Goal: Information Seeking & Learning: Compare options

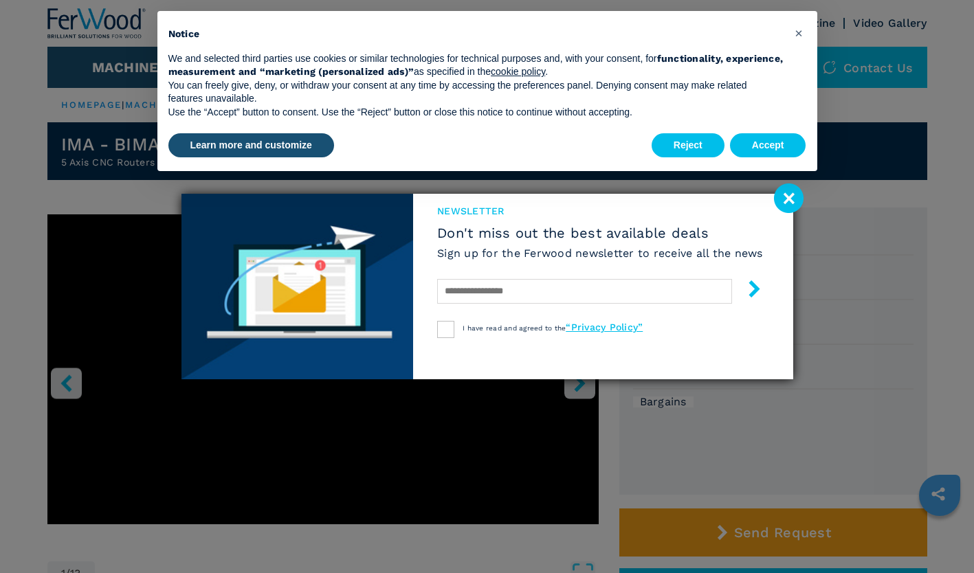
click at [788, 197] on image at bounding box center [789, 199] width 30 height 30
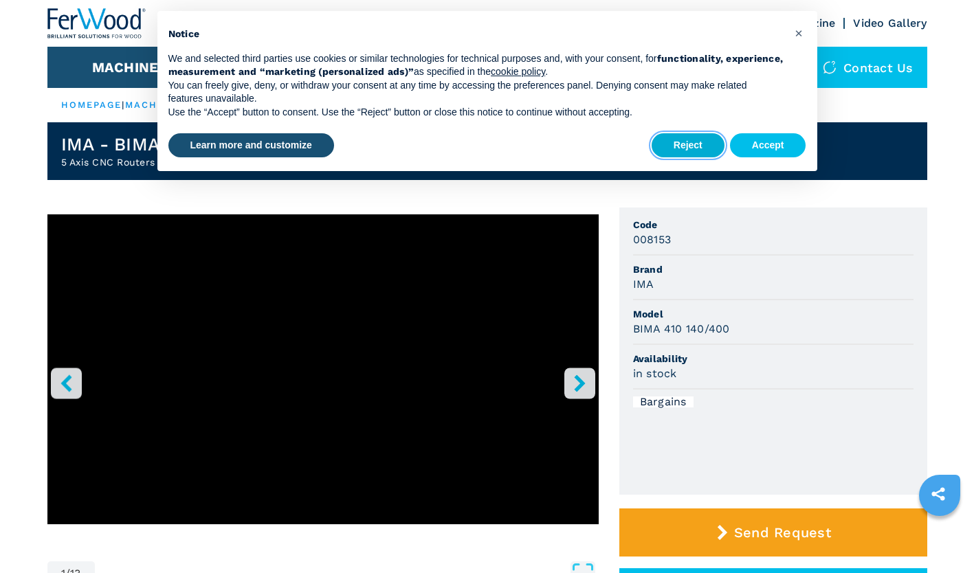
click at [680, 145] on button "Reject" at bounding box center [688, 145] width 73 height 25
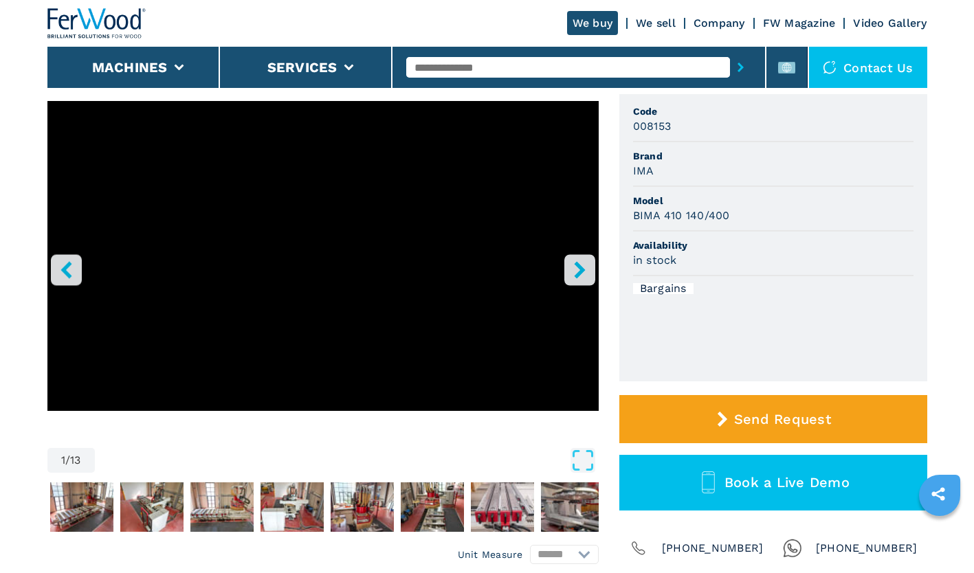
scroll to position [206, 0]
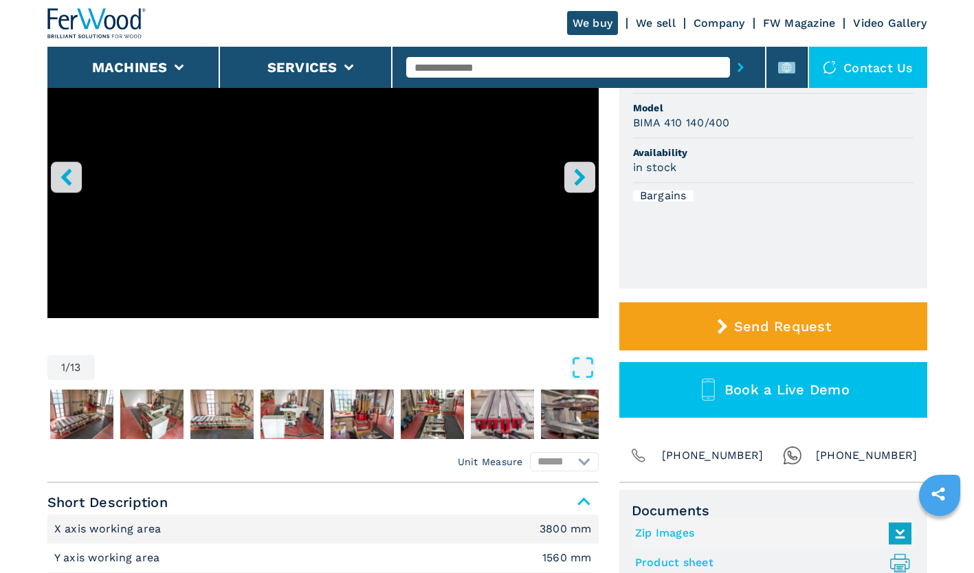
click at [580, 181] on icon "right-button" at bounding box center [579, 176] width 17 height 17
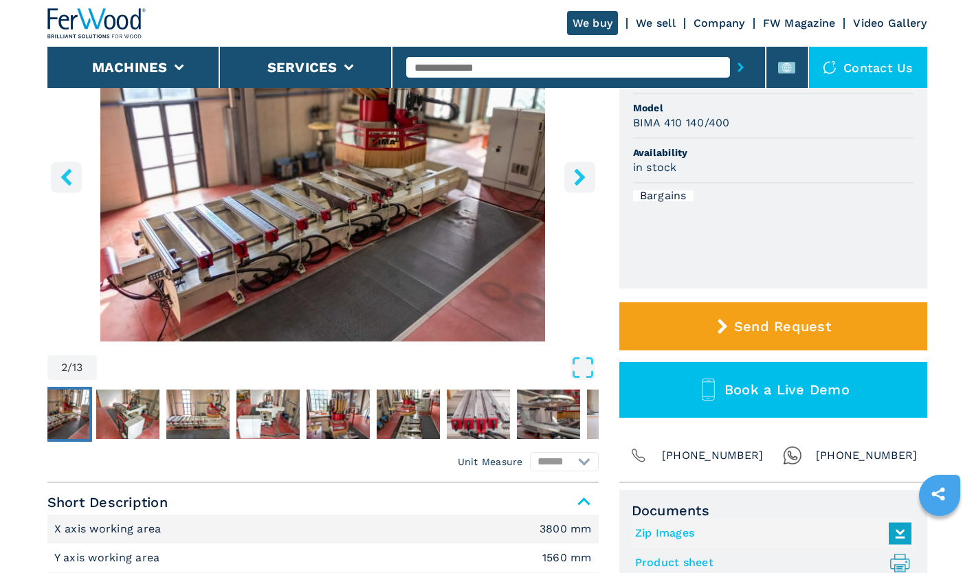
click at [575, 182] on icon "right-button" at bounding box center [579, 176] width 11 height 17
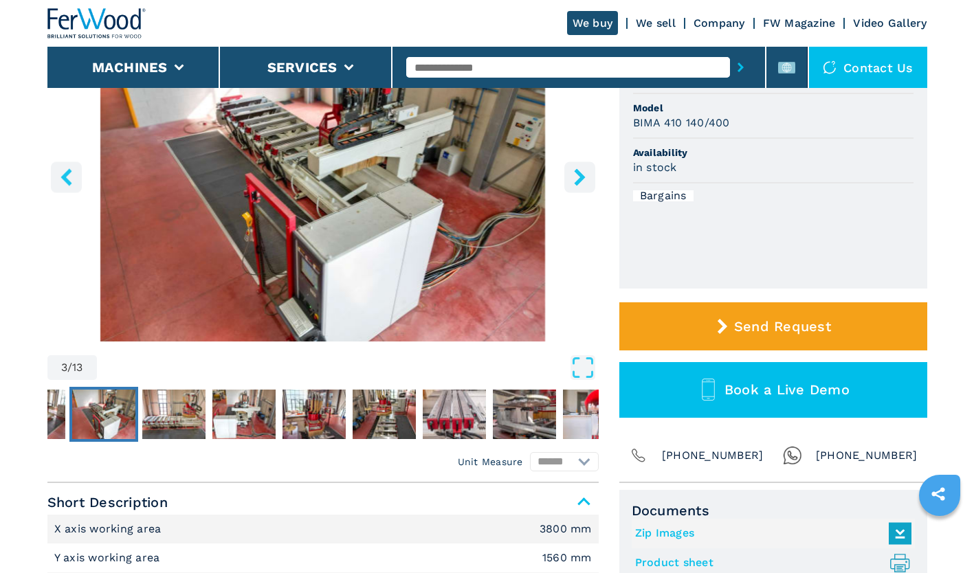
click at [575, 182] on icon "right-button" at bounding box center [579, 176] width 11 height 17
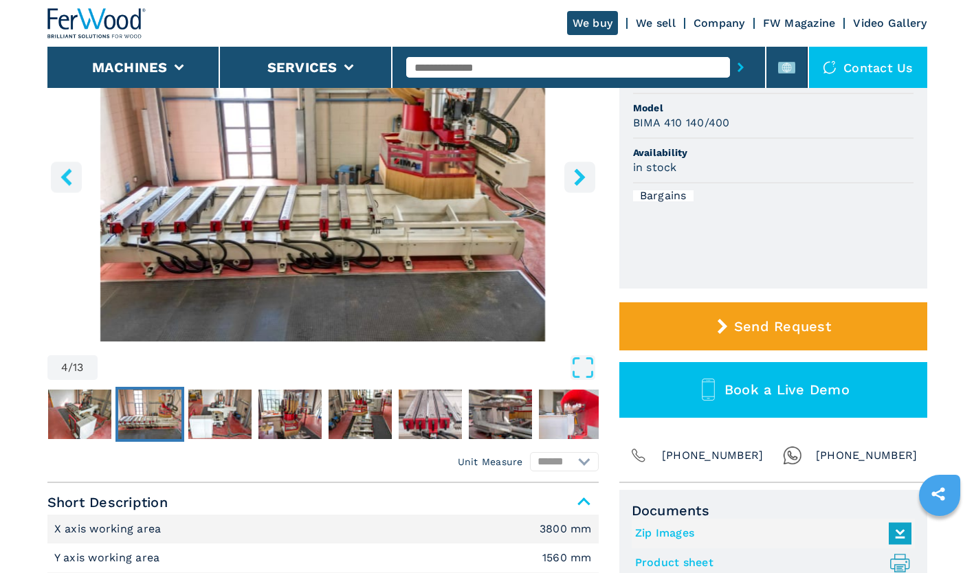
click at [575, 182] on icon "right-button" at bounding box center [579, 176] width 11 height 17
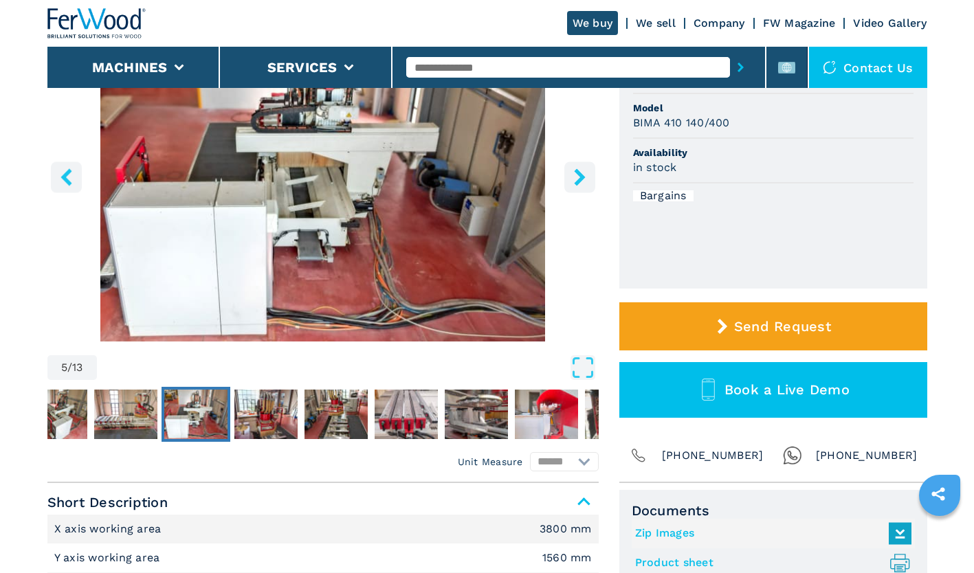
click at [575, 182] on icon "right-button" at bounding box center [579, 176] width 11 height 17
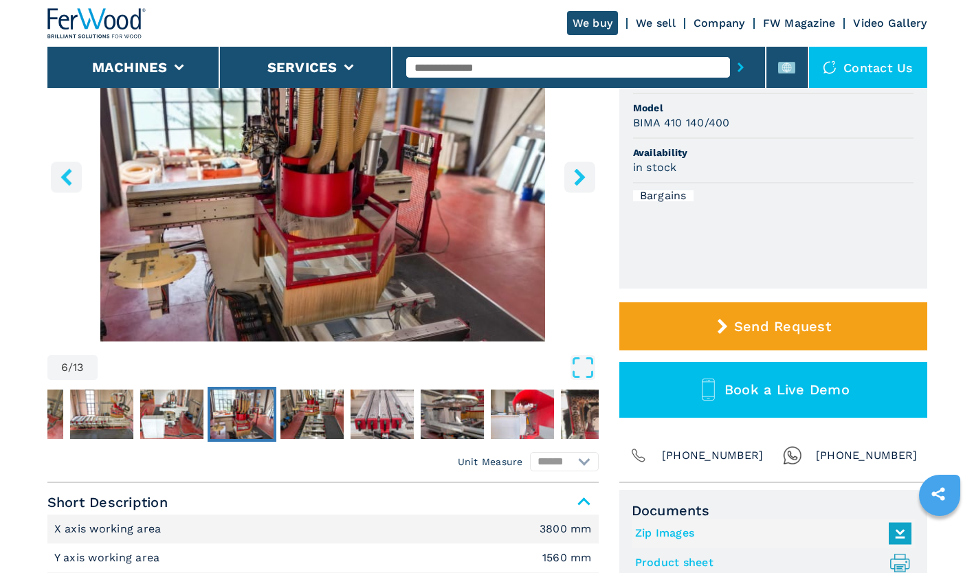
click at [575, 182] on icon "right-button" at bounding box center [579, 176] width 11 height 17
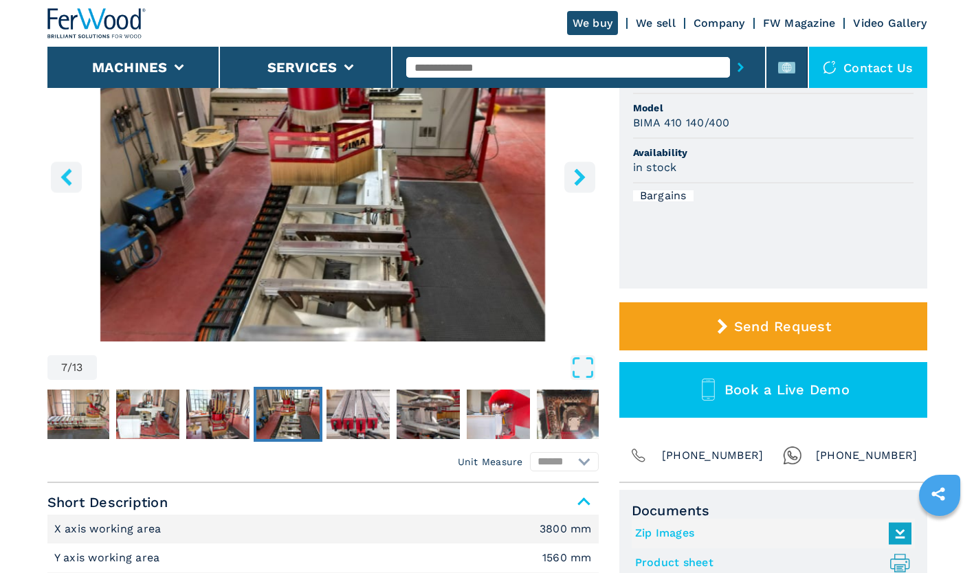
click at [575, 182] on icon "right-button" at bounding box center [579, 176] width 11 height 17
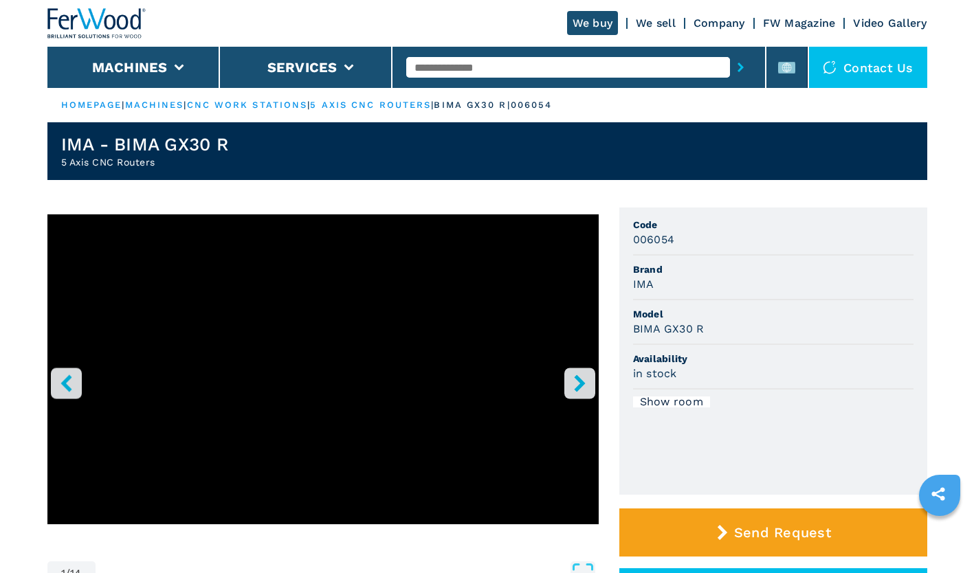
click at [572, 374] on button "right-button" at bounding box center [579, 383] width 31 height 31
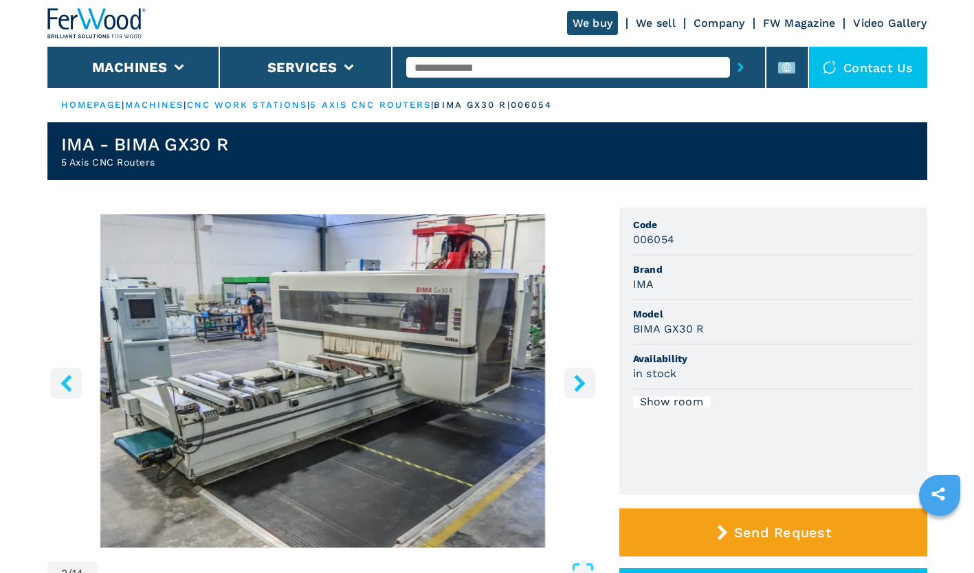
click at [577, 380] on icon "right-button" at bounding box center [579, 383] width 11 height 17
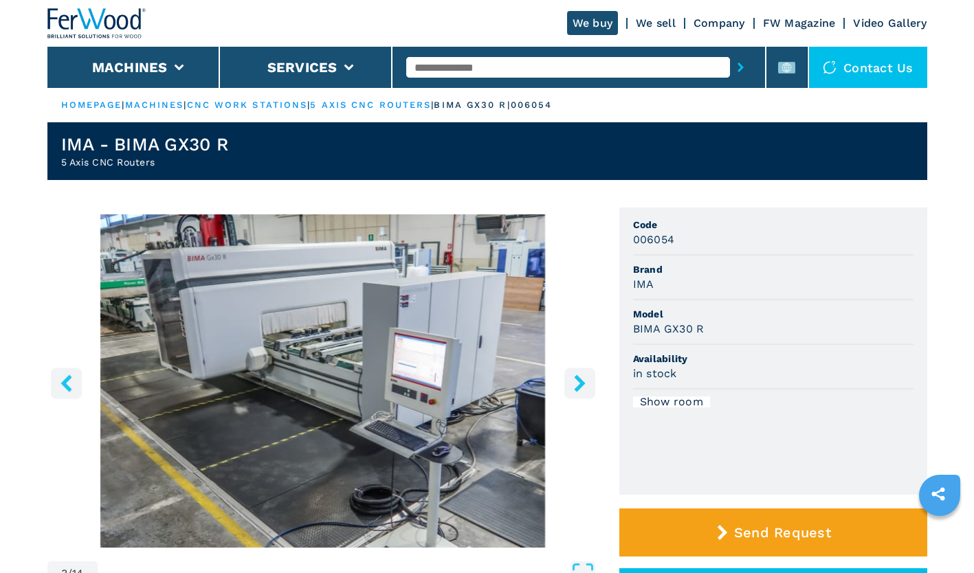
click at [577, 380] on icon "right-button" at bounding box center [579, 383] width 11 height 17
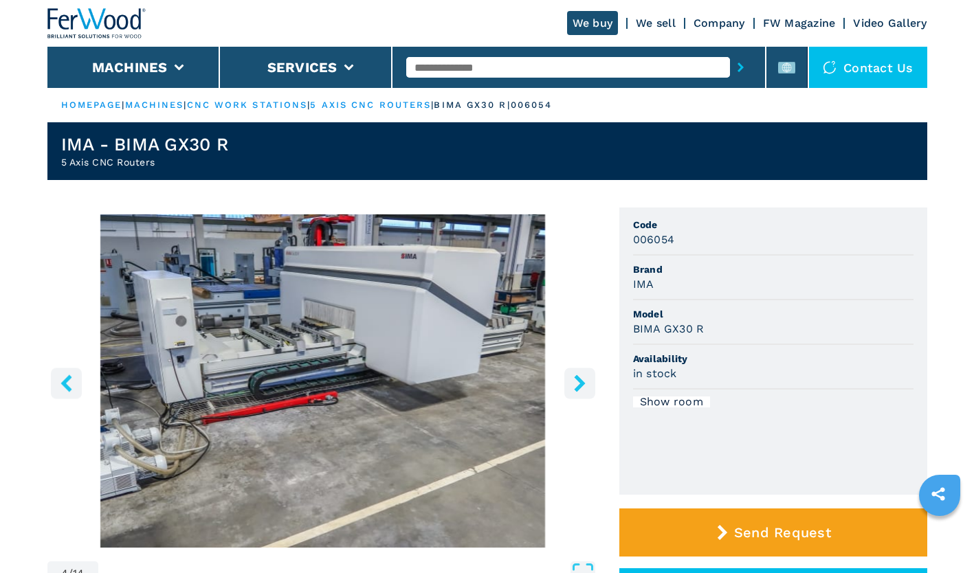
click at [577, 380] on icon "right-button" at bounding box center [579, 383] width 11 height 17
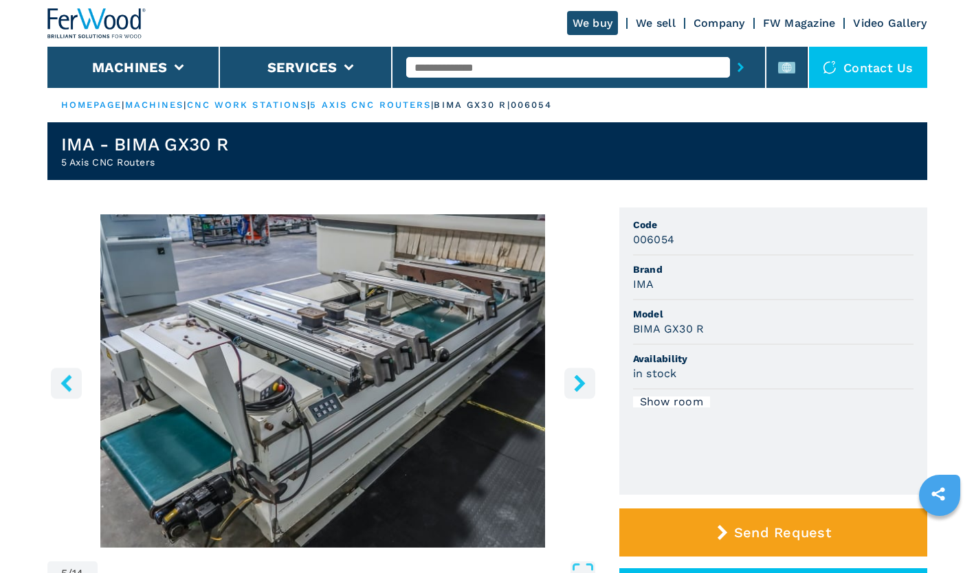
click at [577, 380] on icon "right-button" at bounding box center [579, 383] width 11 height 17
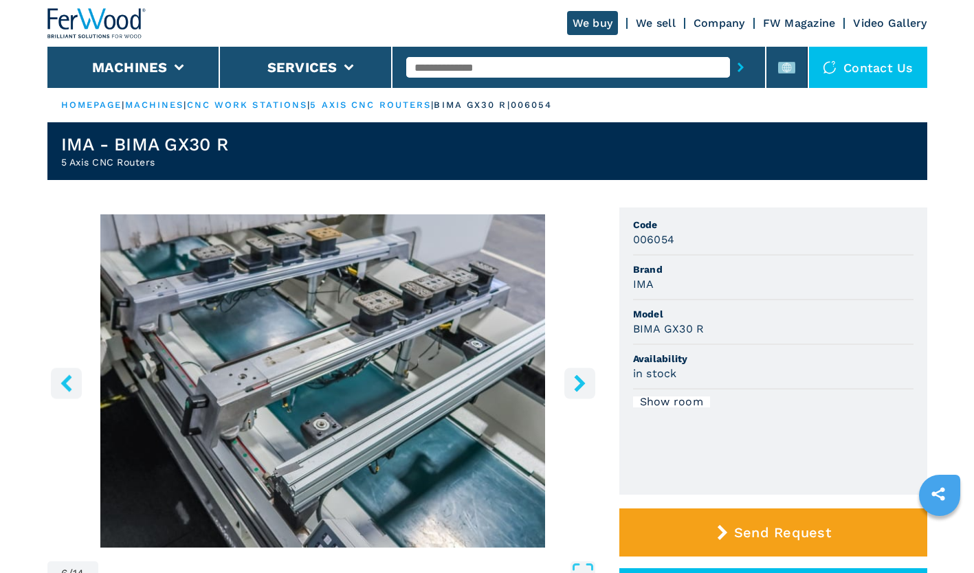
click at [577, 380] on icon "right-button" at bounding box center [579, 383] width 11 height 17
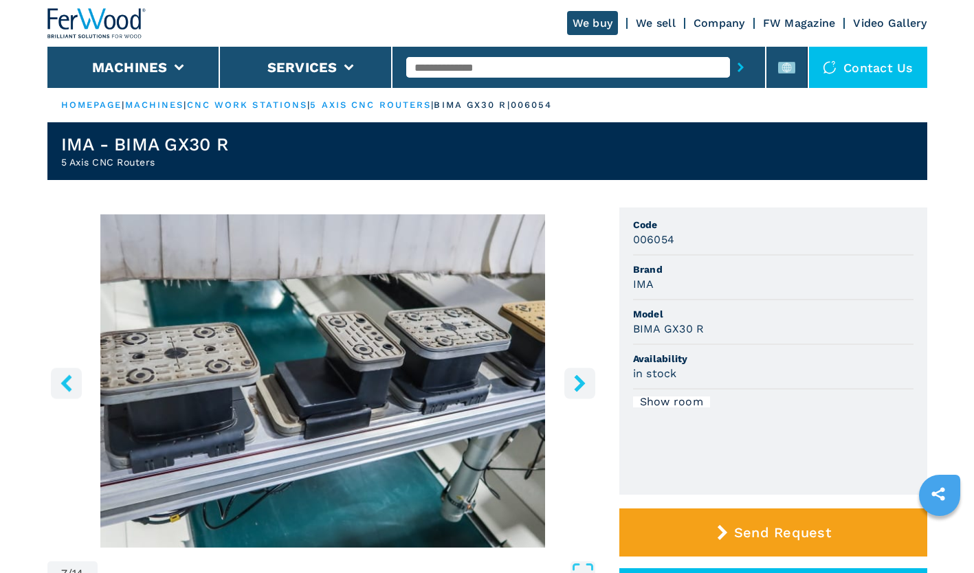
click at [577, 380] on icon "right-button" at bounding box center [579, 383] width 11 height 17
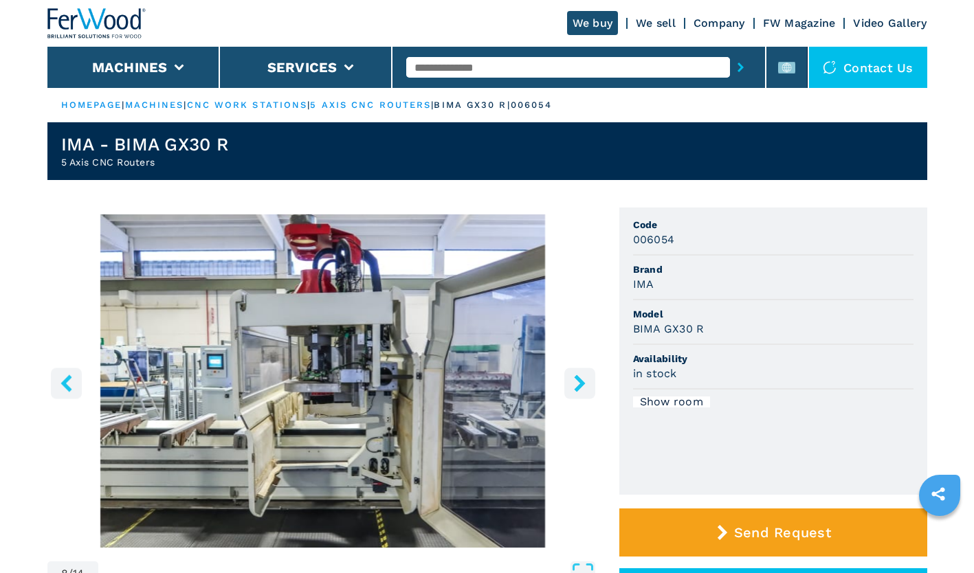
click at [577, 380] on icon "right-button" at bounding box center [579, 383] width 11 height 17
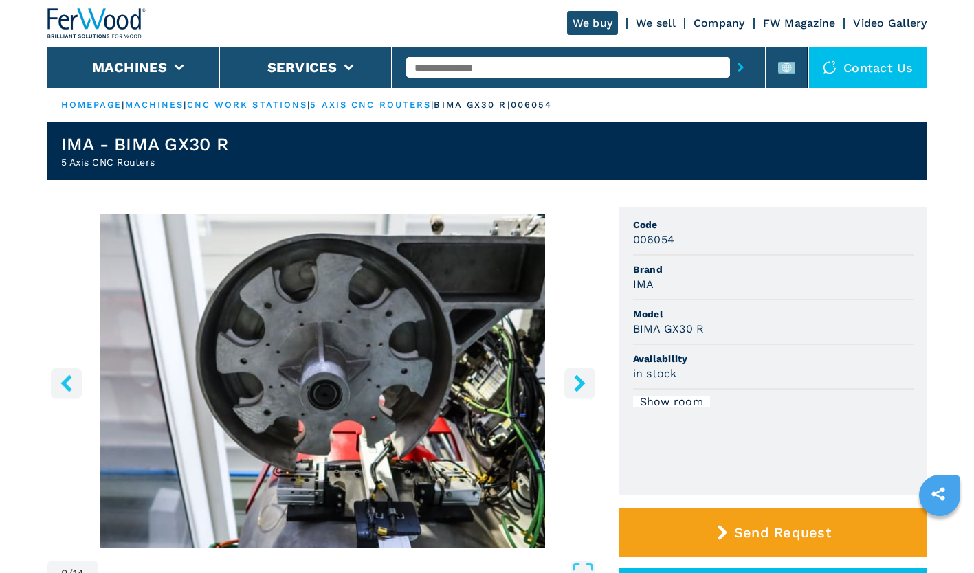
click at [577, 379] on icon "right-button" at bounding box center [579, 383] width 11 height 17
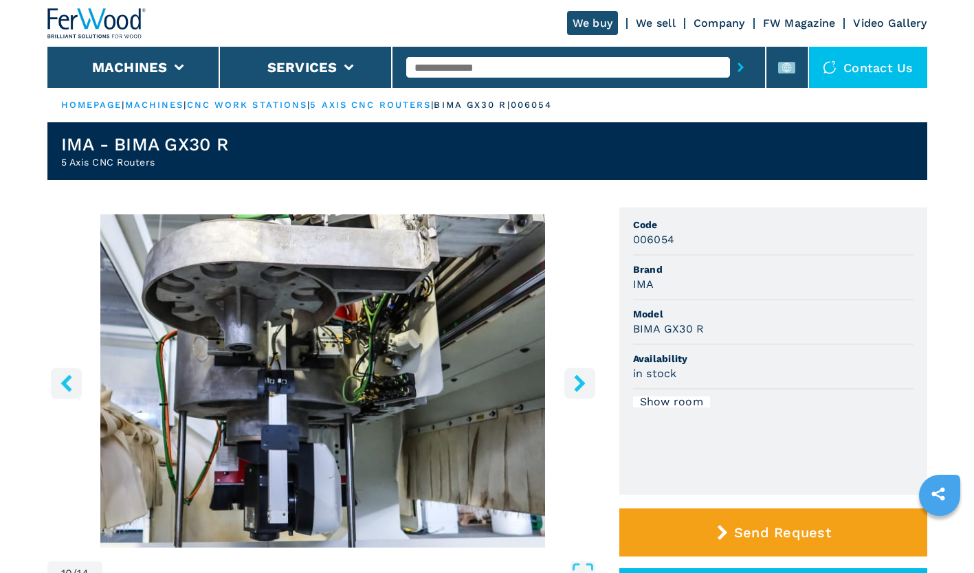
click at [577, 379] on icon "right-button" at bounding box center [579, 383] width 11 height 17
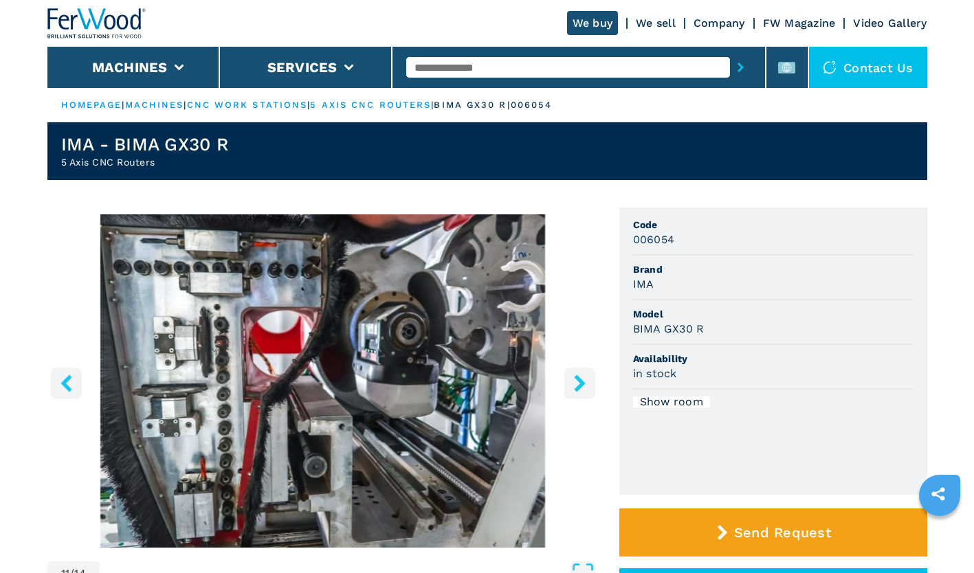
click at [577, 379] on icon "right-button" at bounding box center [579, 383] width 11 height 17
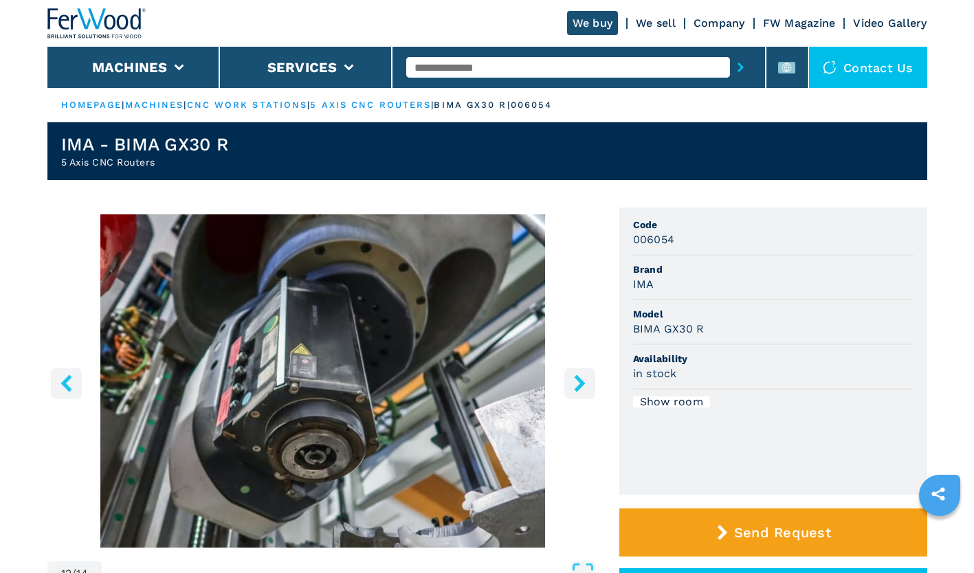
click at [577, 379] on icon "right-button" at bounding box center [579, 383] width 11 height 17
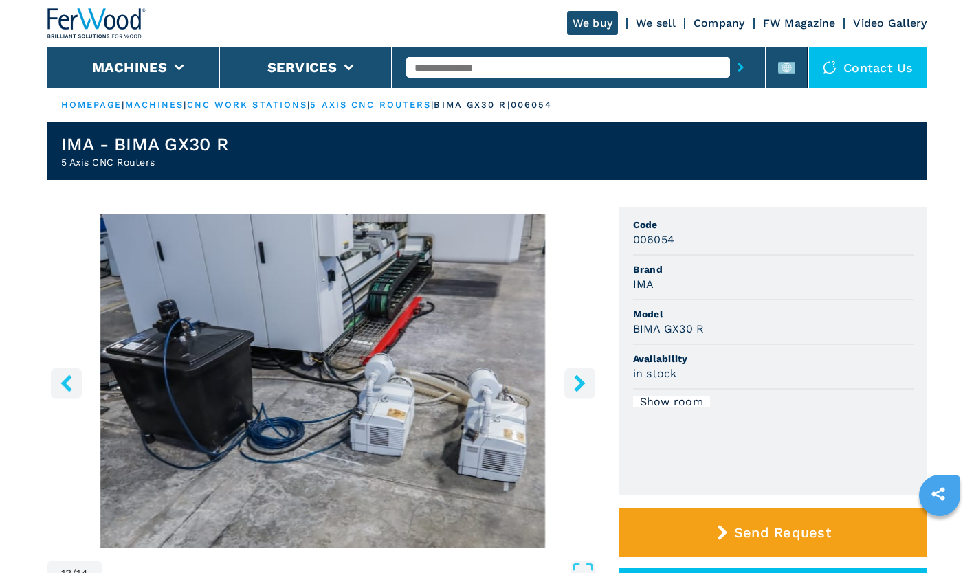
click at [577, 387] on icon "right-button" at bounding box center [579, 383] width 11 height 17
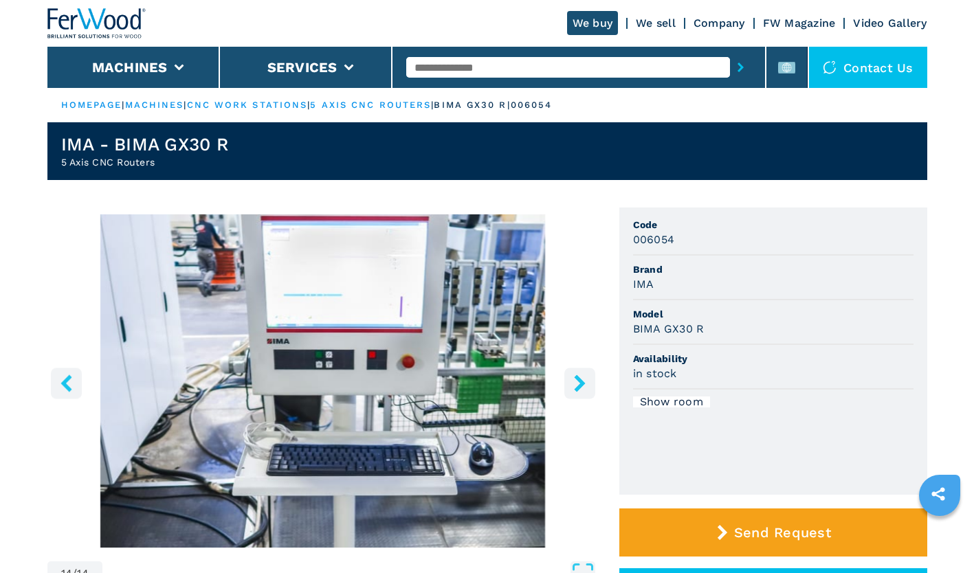
click at [577, 387] on icon "right-button" at bounding box center [579, 383] width 11 height 17
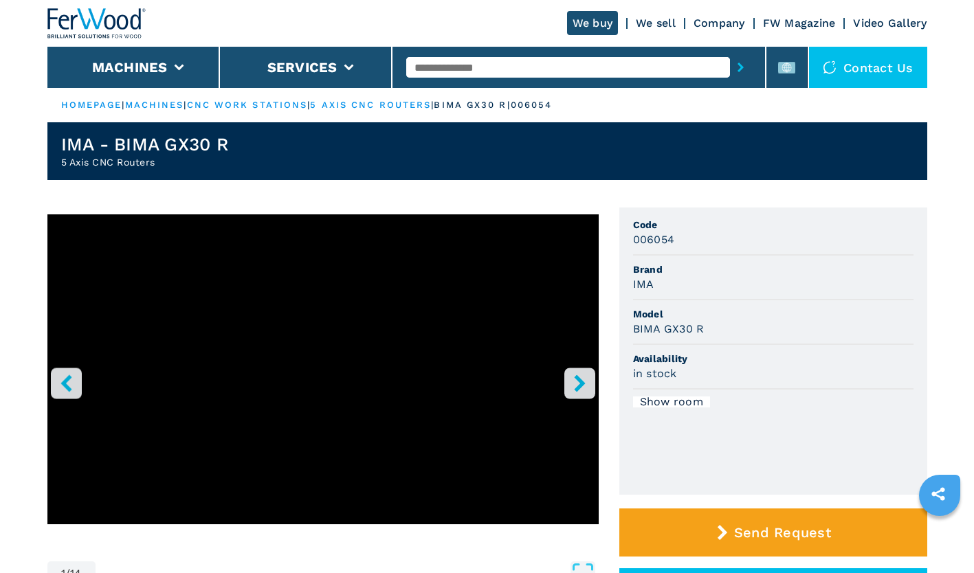
click at [583, 388] on icon "right-button" at bounding box center [579, 383] width 17 height 17
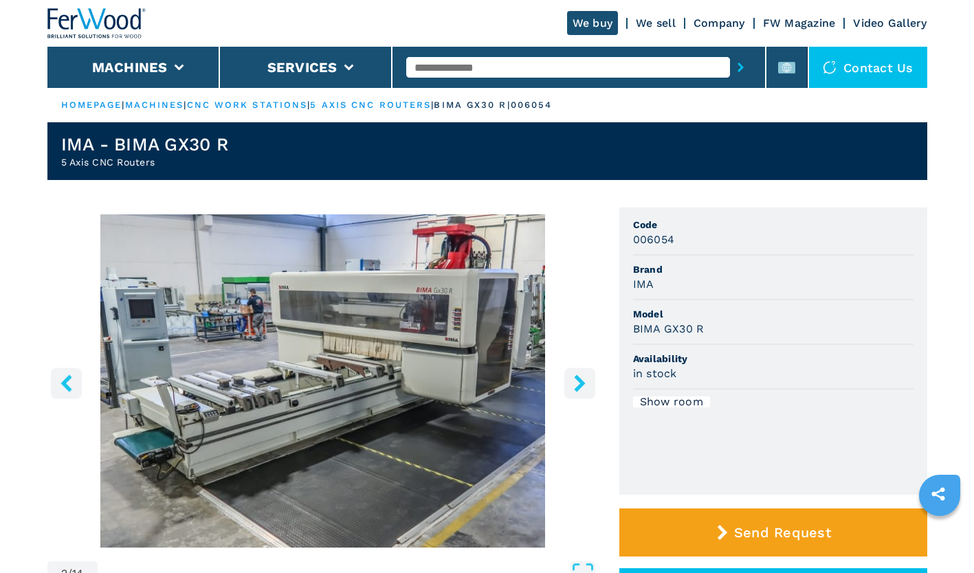
click at [583, 388] on icon "right-button" at bounding box center [579, 383] width 17 height 17
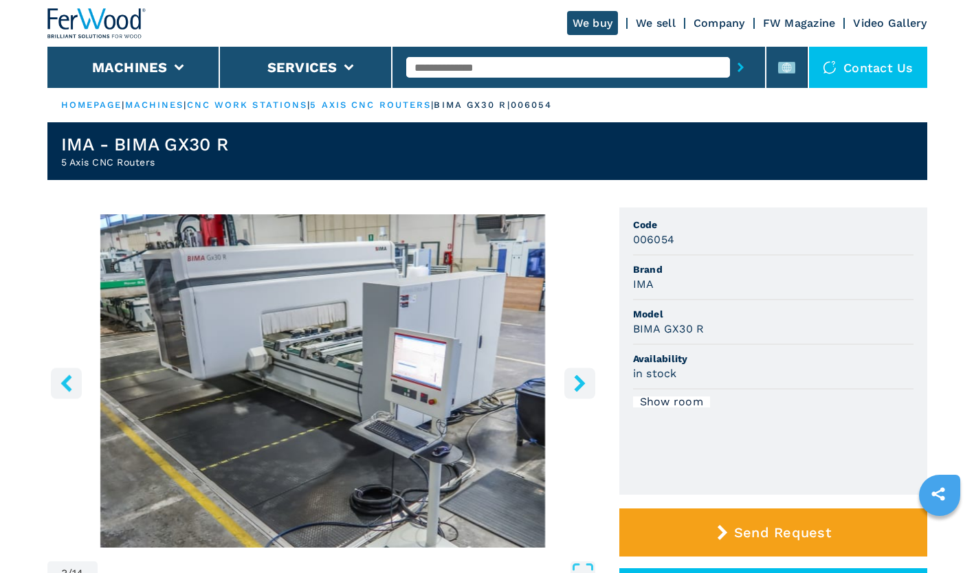
click at [583, 388] on icon "right-button" at bounding box center [579, 383] width 17 height 17
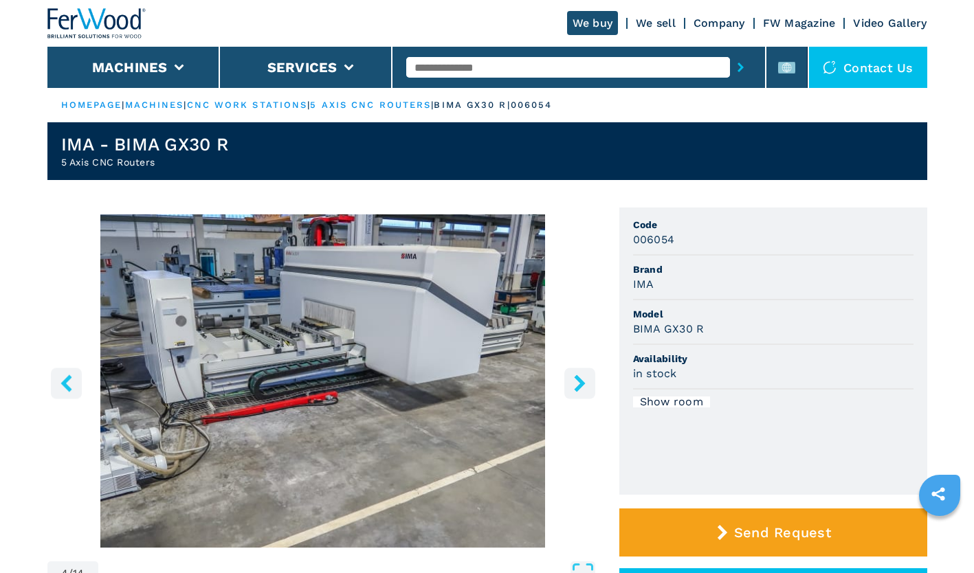
click at [583, 388] on icon "right-button" at bounding box center [579, 383] width 17 height 17
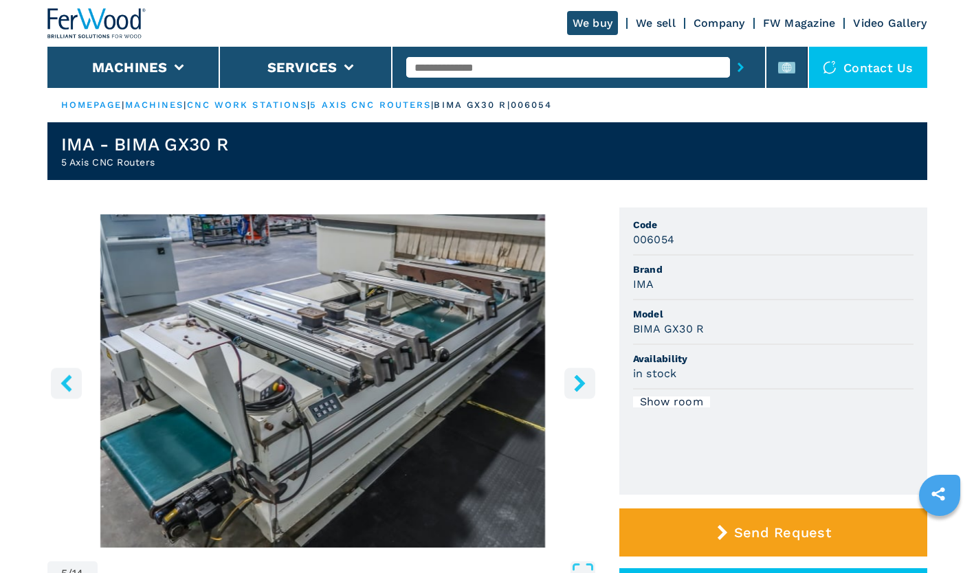
click at [584, 382] on icon "right-button" at bounding box center [579, 383] width 17 height 17
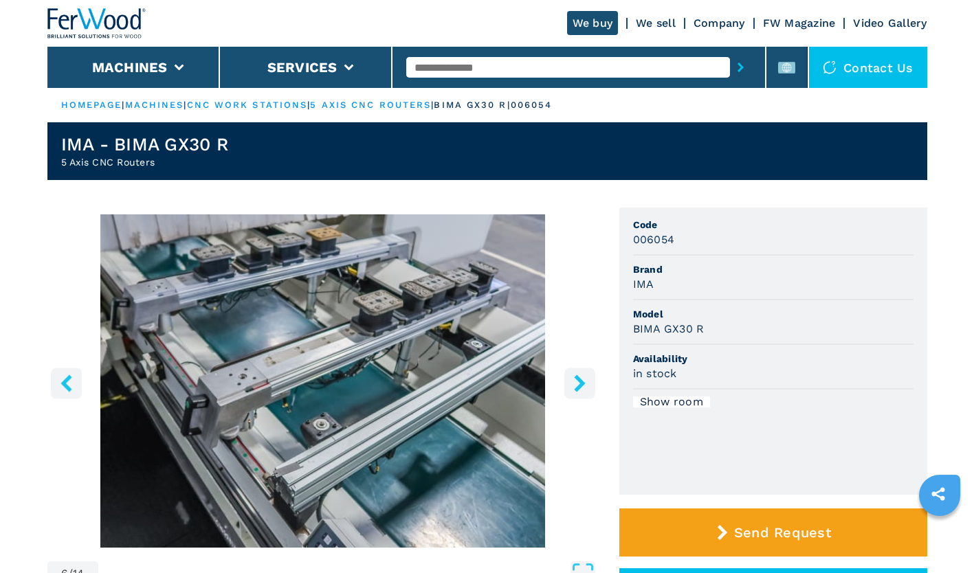
click at [584, 383] on icon "right-button" at bounding box center [579, 383] width 17 height 17
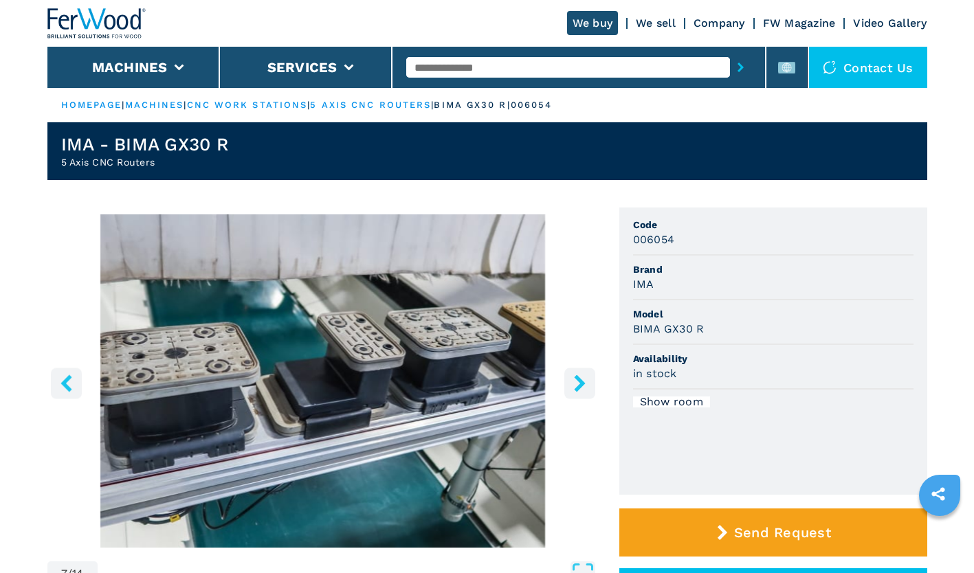
click at [584, 383] on icon "right-button" at bounding box center [579, 383] width 17 height 17
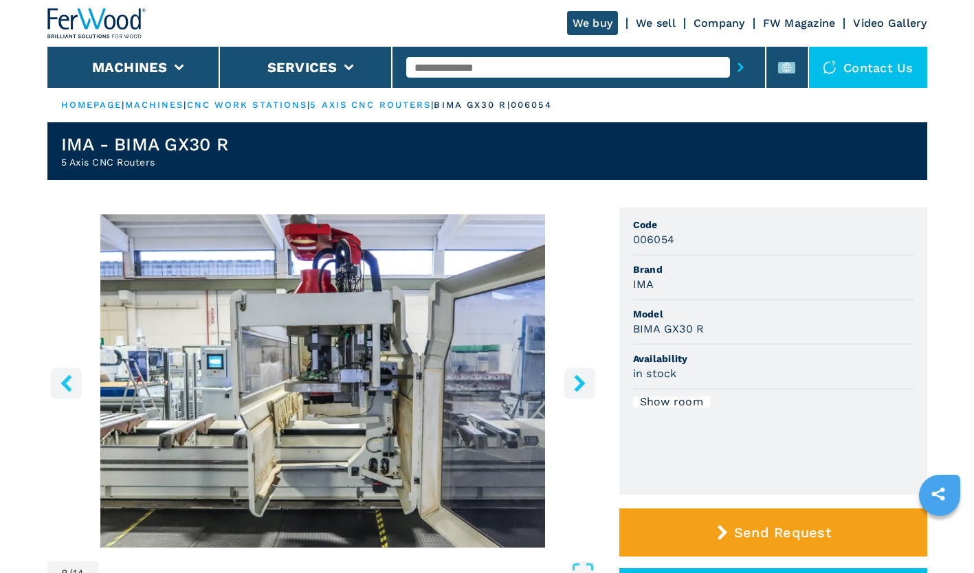
click at [584, 383] on icon "right-button" at bounding box center [579, 383] width 17 height 17
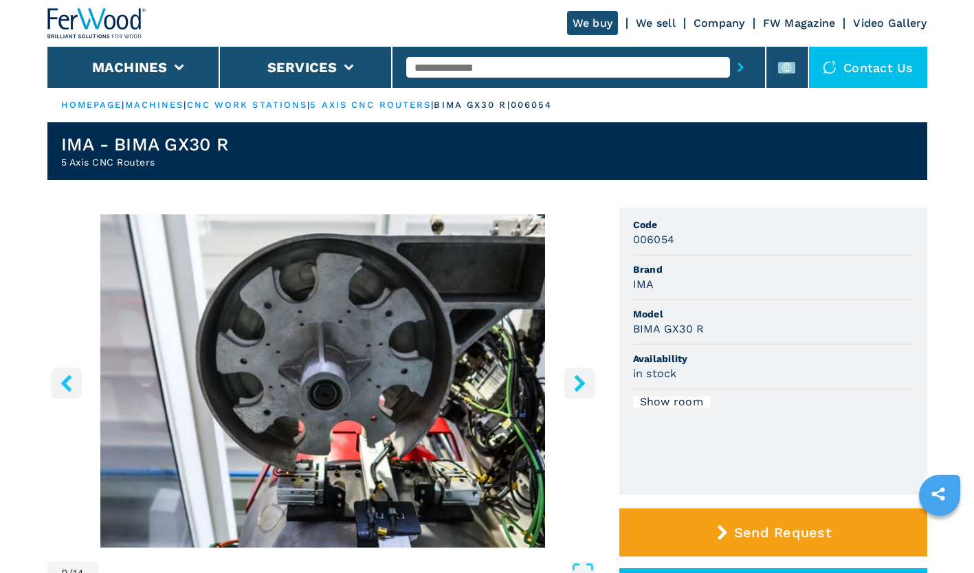
click at [584, 383] on icon "right-button" at bounding box center [579, 383] width 17 height 17
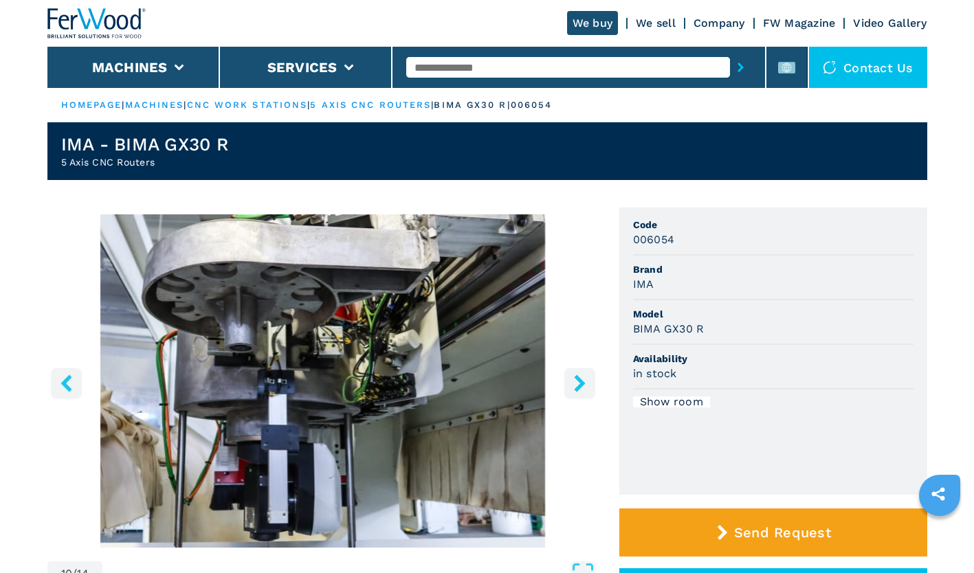
click at [581, 381] on icon "right-button" at bounding box center [579, 383] width 11 height 17
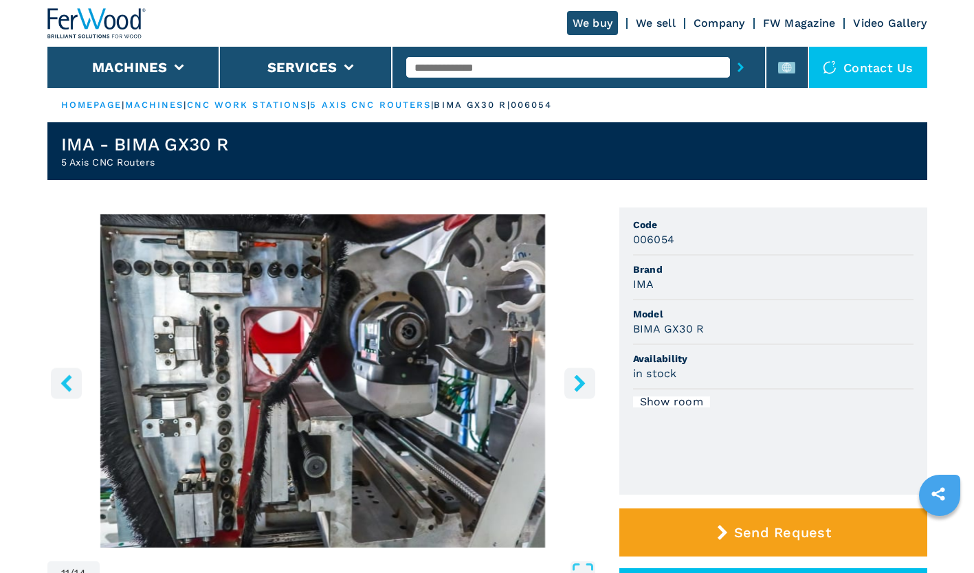
click at [581, 381] on icon "right-button" at bounding box center [579, 383] width 11 height 17
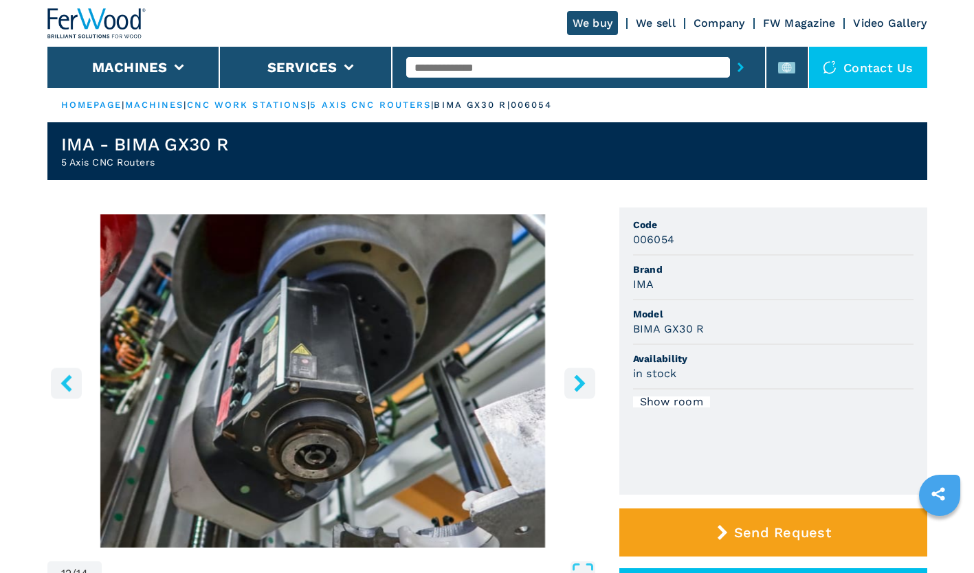
click at [581, 381] on icon "right-button" at bounding box center [579, 383] width 11 height 17
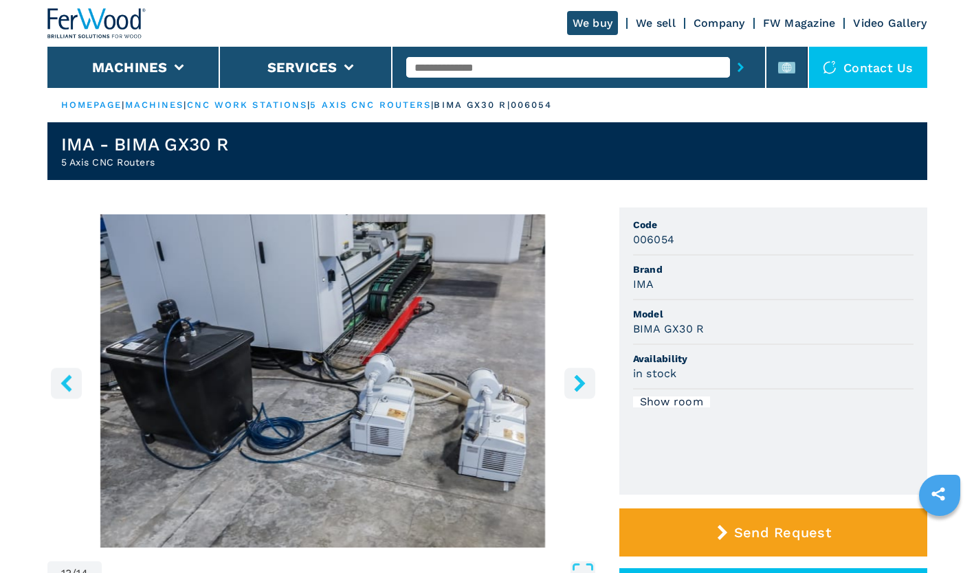
click at [581, 381] on icon "right-button" at bounding box center [579, 383] width 11 height 17
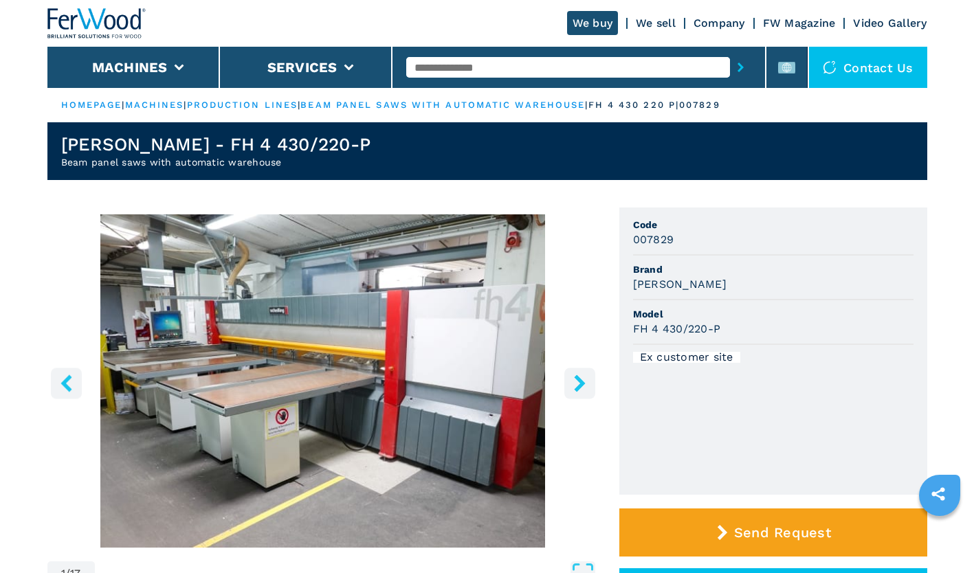
click at [575, 385] on icon "right-button" at bounding box center [579, 383] width 17 height 17
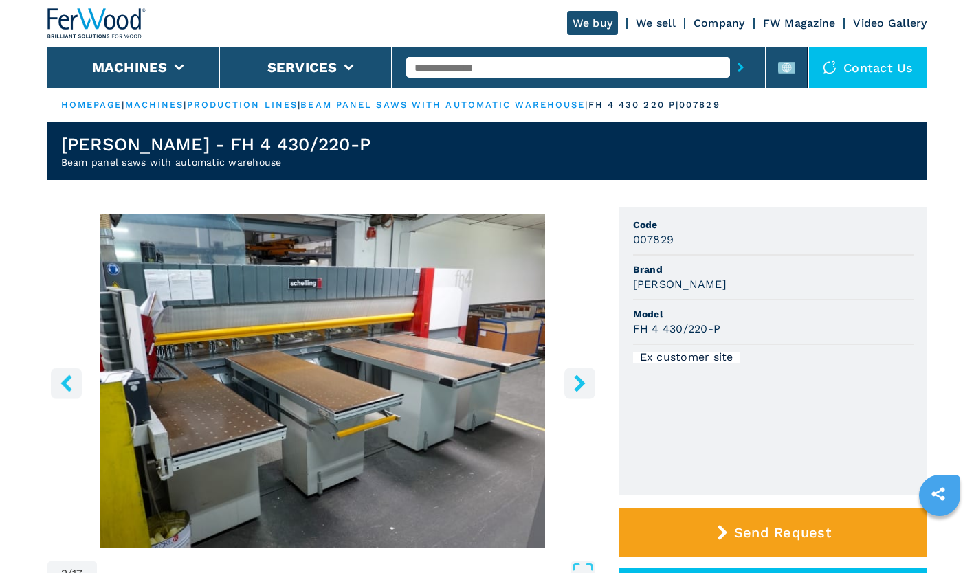
click at [575, 385] on icon "right-button" at bounding box center [579, 383] width 17 height 17
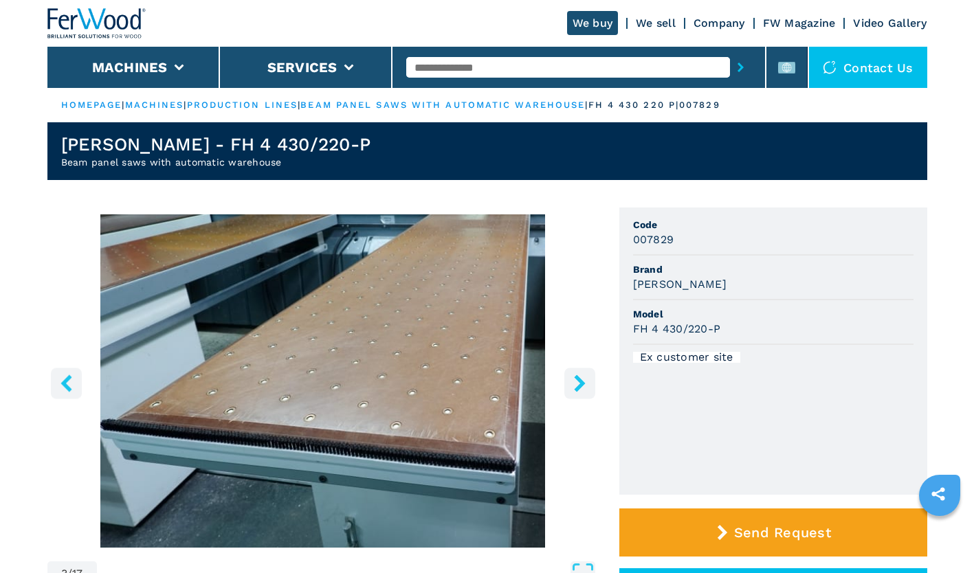
click at [575, 385] on icon "right-button" at bounding box center [579, 383] width 17 height 17
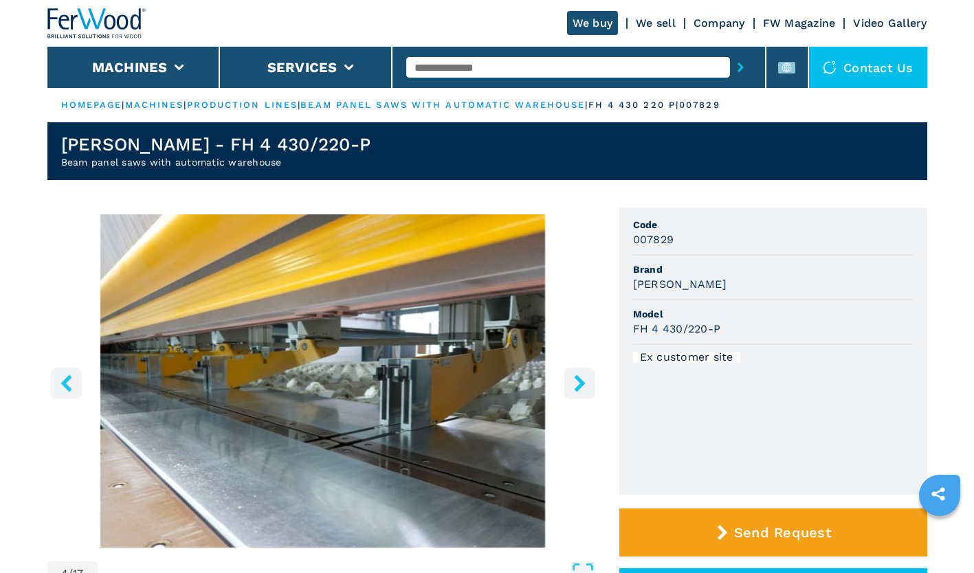
click at [575, 385] on icon "right-button" at bounding box center [579, 383] width 17 height 17
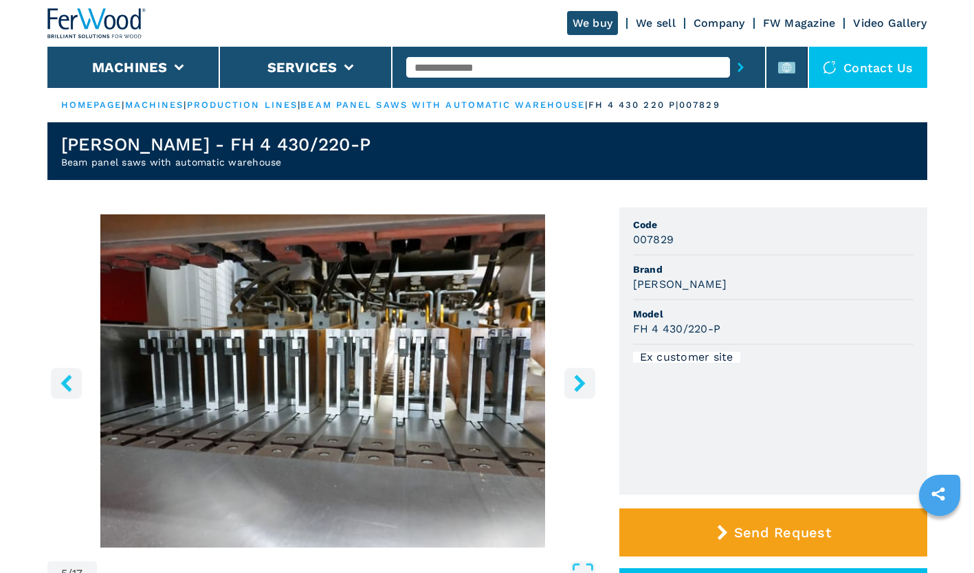
click at [575, 385] on icon "right-button" at bounding box center [579, 383] width 17 height 17
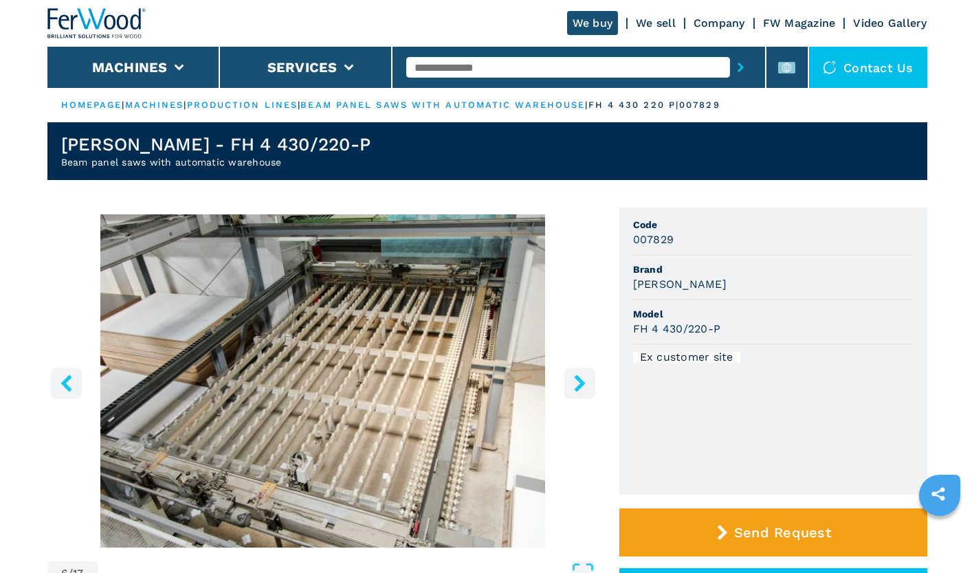
click at [575, 385] on icon "right-button" at bounding box center [579, 383] width 17 height 17
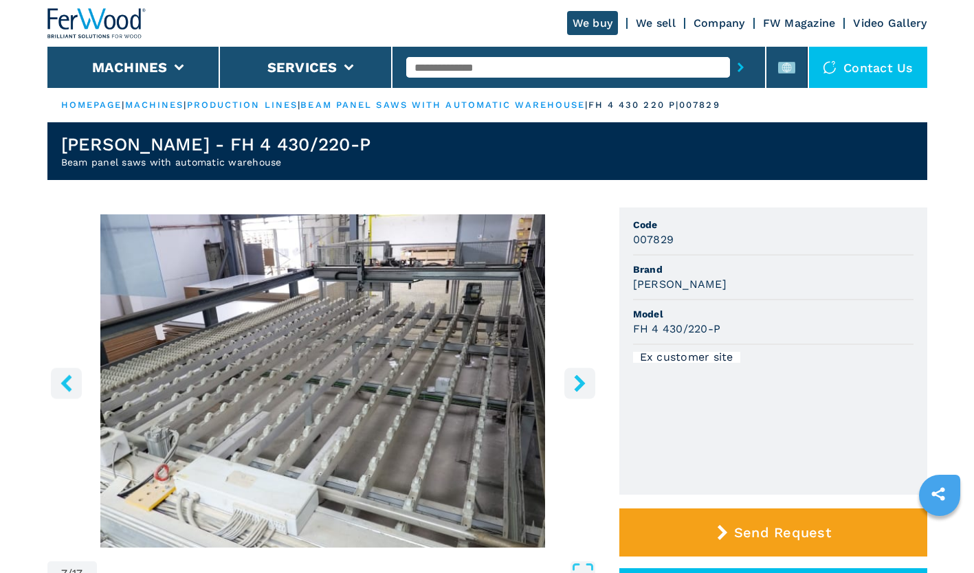
click at [574, 386] on icon "right-button" at bounding box center [579, 383] width 17 height 17
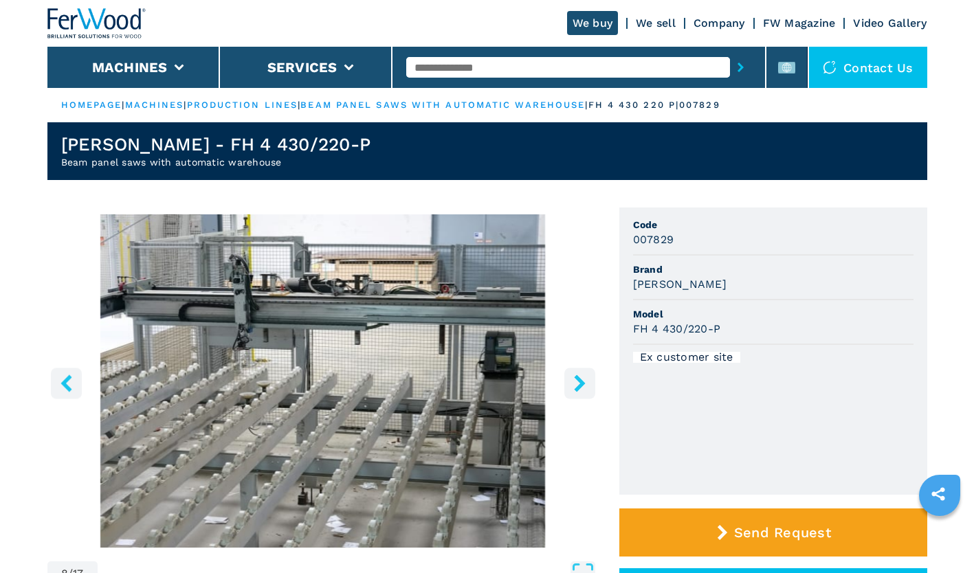
click at [571, 391] on button "right-button" at bounding box center [579, 383] width 31 height 31
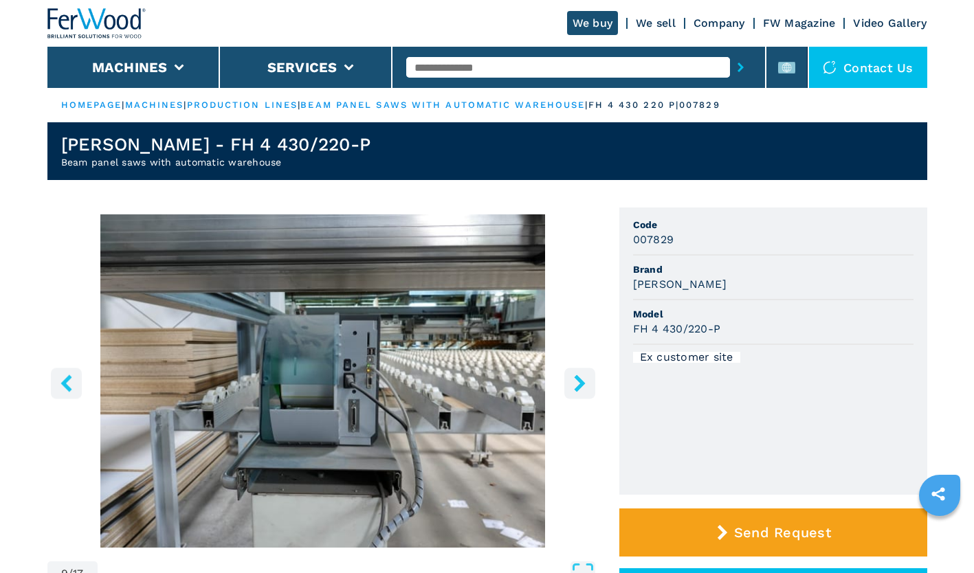
click at [571, 391] on button "right-button" at bounding box center [579, 383] width 31 height 31
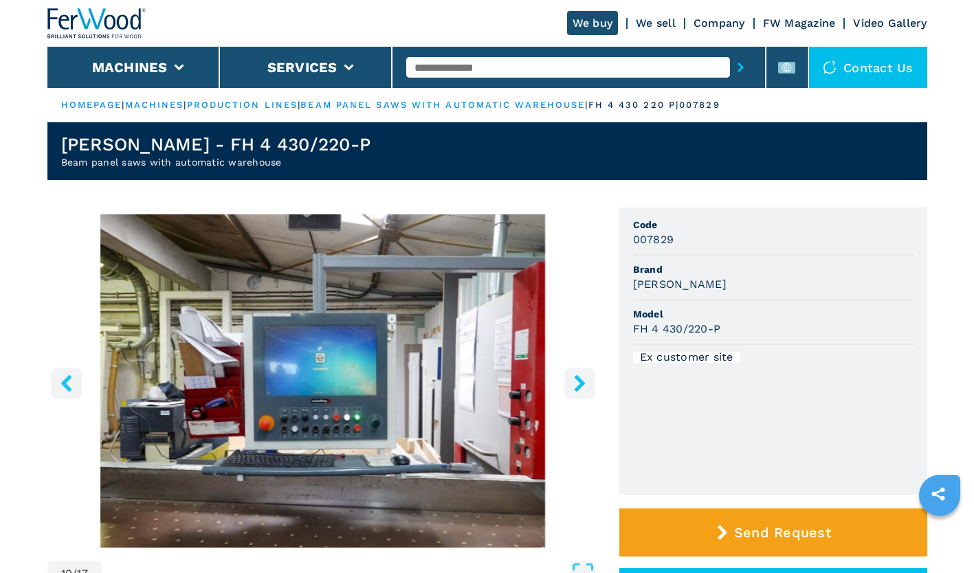
click at [571, 391] on button "right-button" at bounding box center [579, 383] width 31 height 31
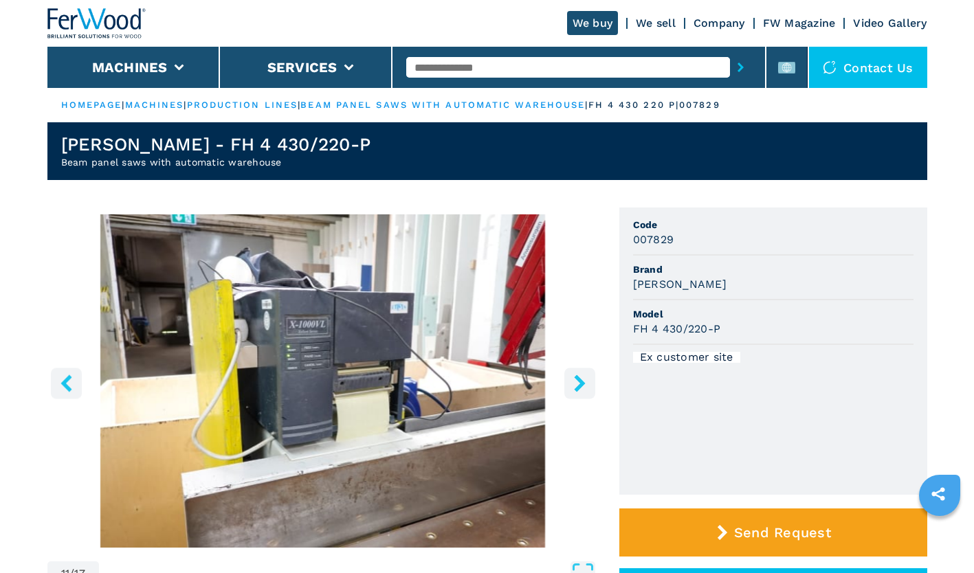
click at [571, 391] on button "right-button" at bounding box center [579, 383] width 31 height 31
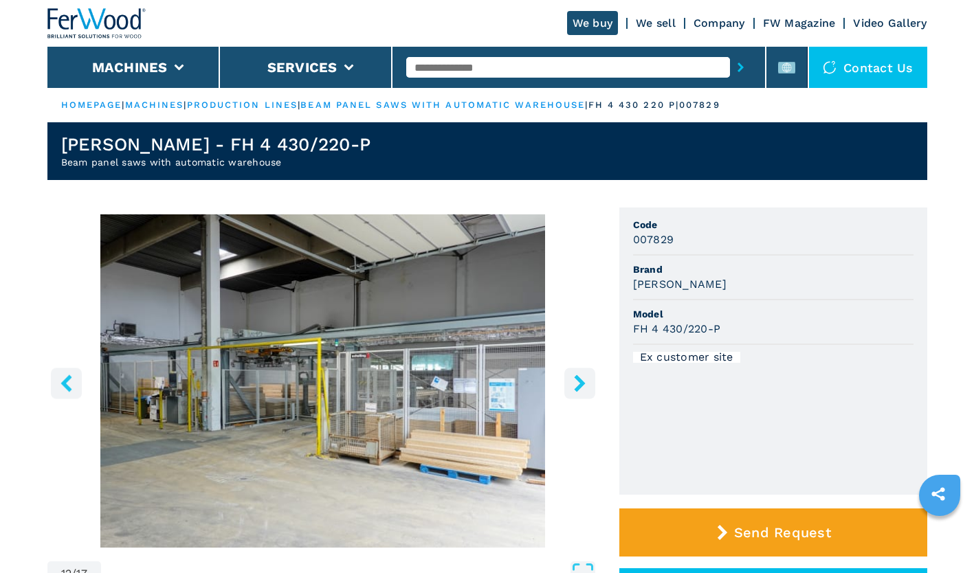
click at [571, 391] on button "right-button" at bounding box center [579, 383] width 31 height 31
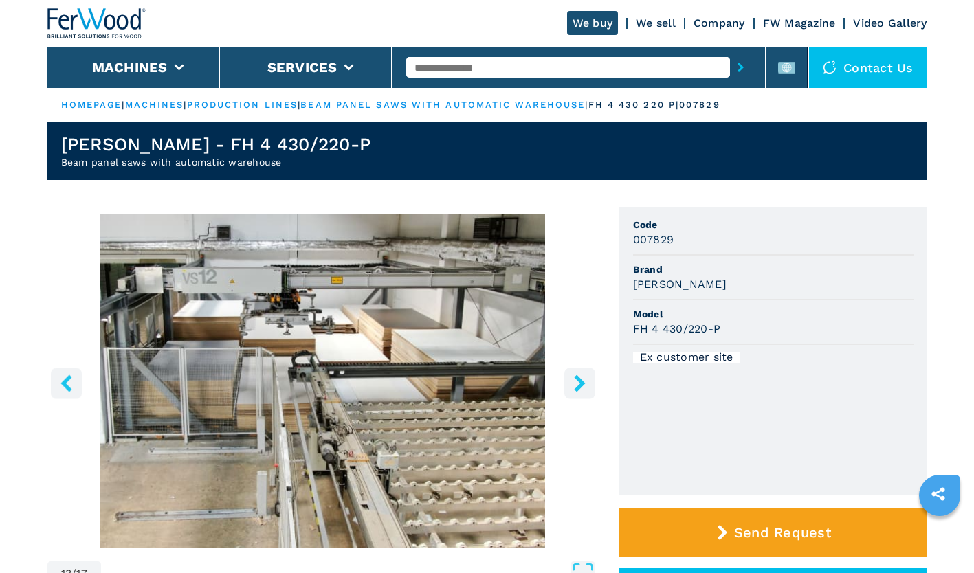
click at [571, 391] on button "right-button" at bounding box center [579, 383] width 31 height 31
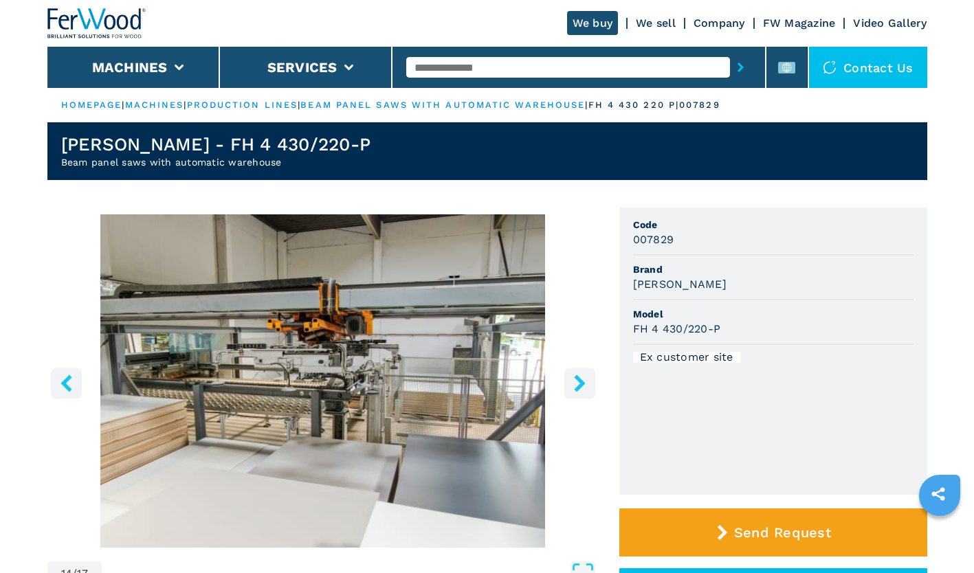
click at [571, 391] on button "right-button" at bounding box center [579, 383] width 31 height 31
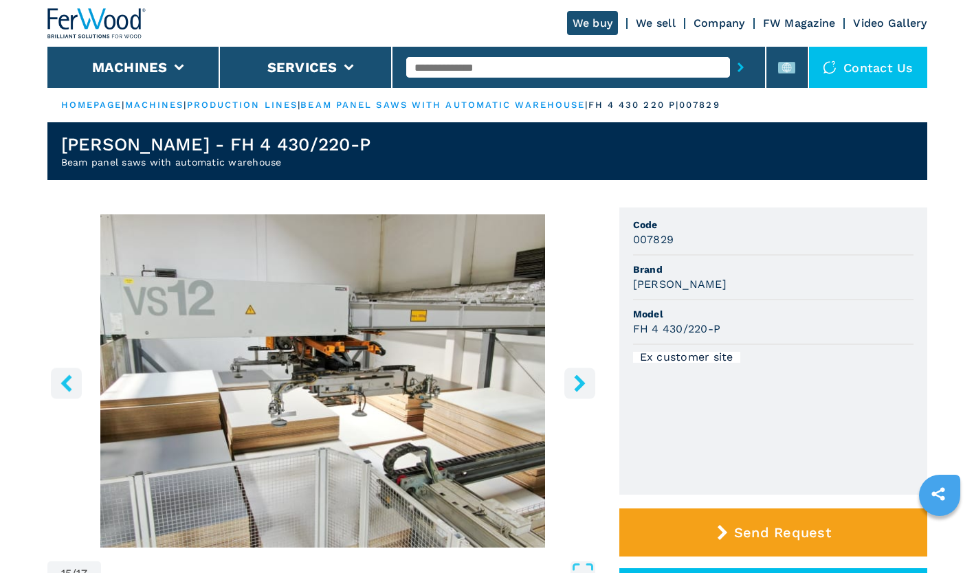
click at [583, 387] on icon "right-button" at bounding box center [579, 383] width 17 height 17
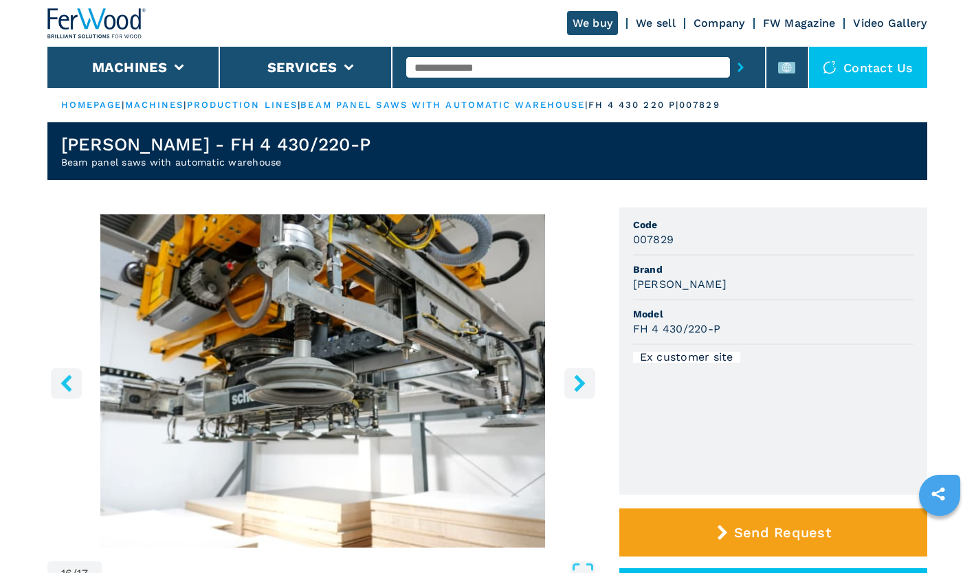
click at [583, 387] on icon "right-button" at bounding box center [579, 383] width 17 height 17
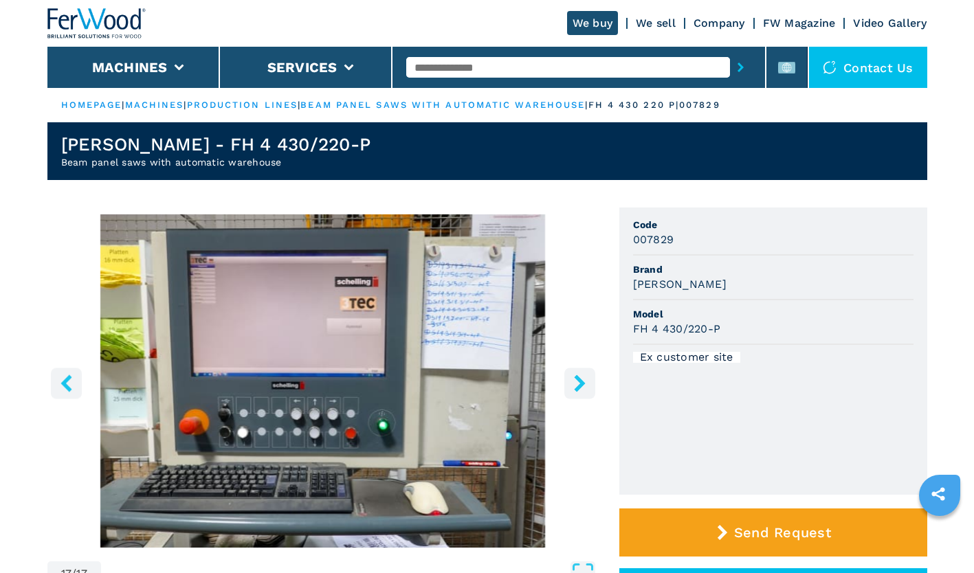
click at [583, 387] on icon "right-button" at bounding box center [579, 383] width 17 height 17
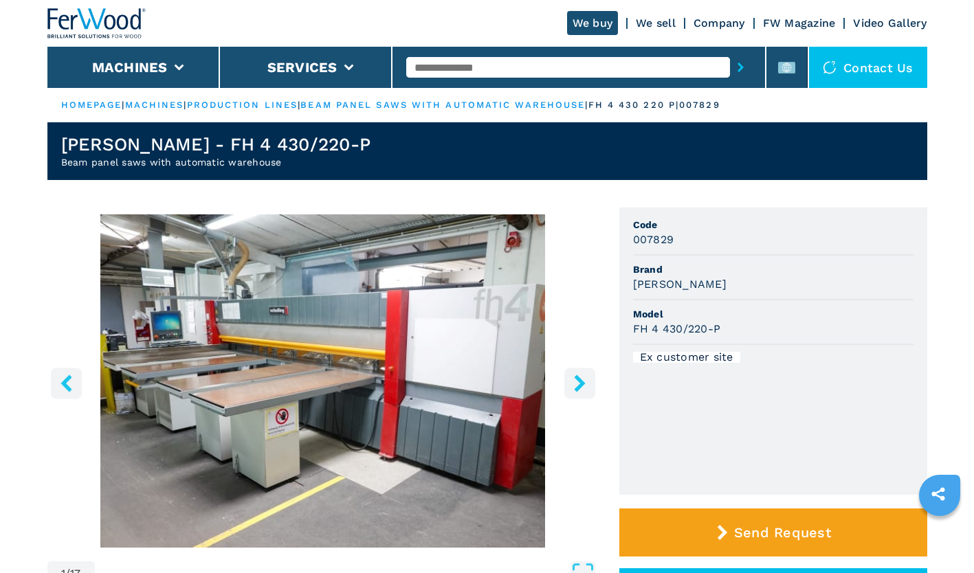
click at [583, 387] on icon "right-button" at bounding box center [579, 383] width 17 height 17
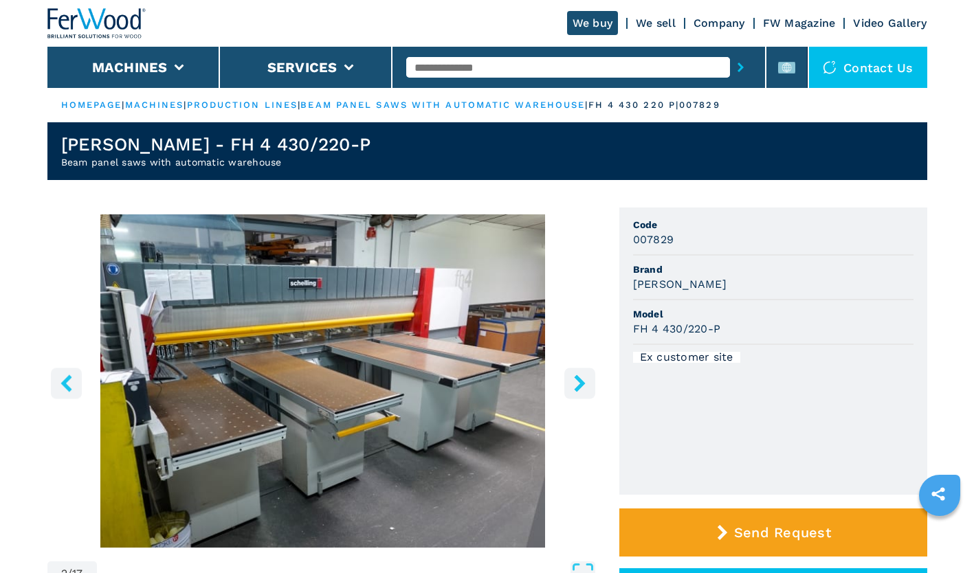
click at [583, 387] on icon "right-button" at bounding box center [579, 383] width 17 height 17
click at [581, 384] on icon "right-button" at bounding box center [579, 383] width 11 height 17
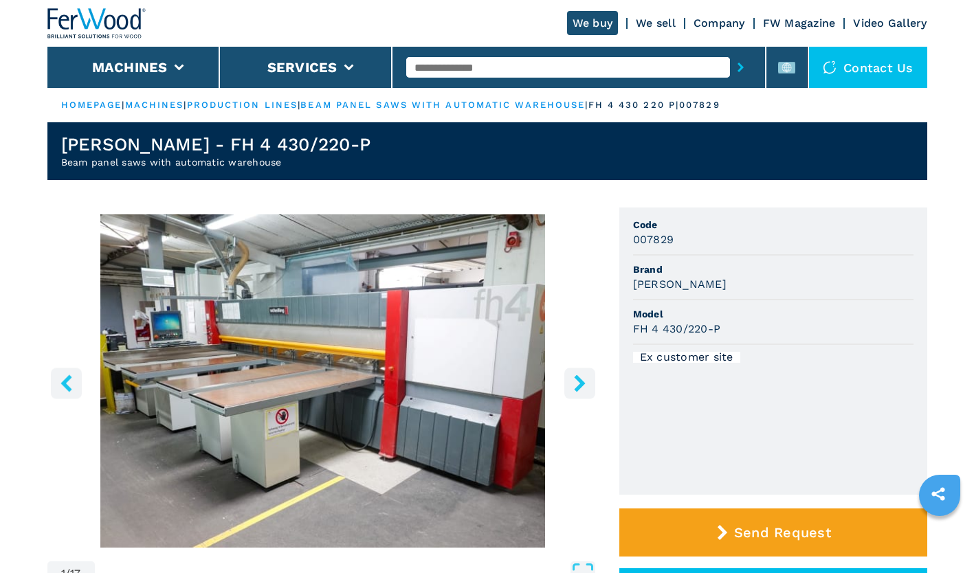
click at [575, 379] on icon "right-button" at bounding box center [579, 383] width 11 height 17
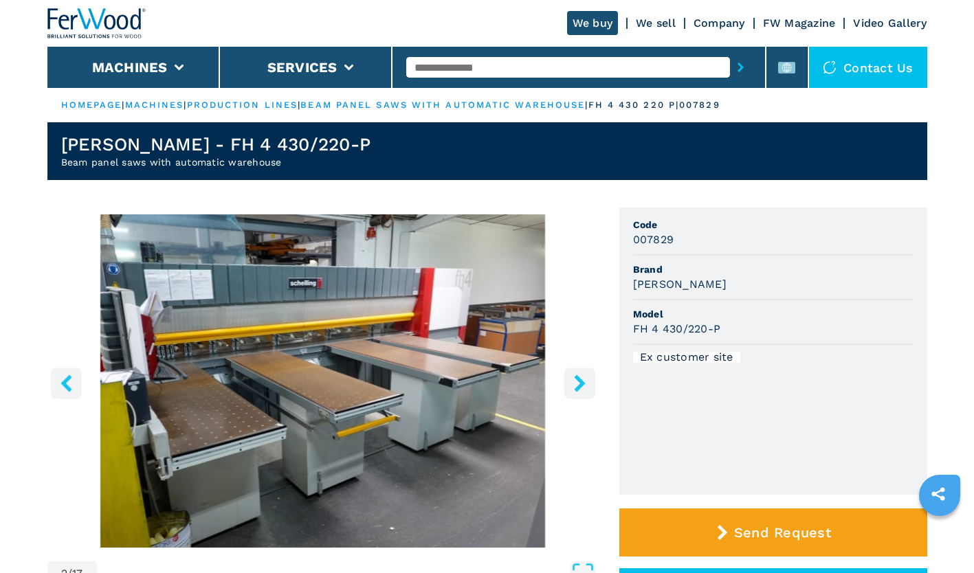
click at [575, 379] on icon "right-button" at bounding box center [579, 383] width 11 height 17
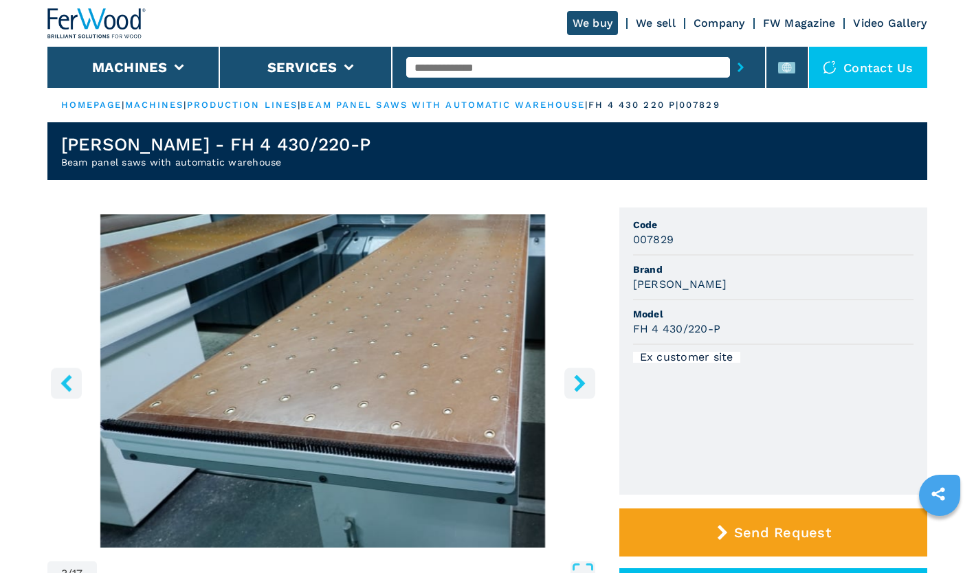
click at [575, 379] on icon "right-button" at bounding box center [579, 383] width 11 height 17
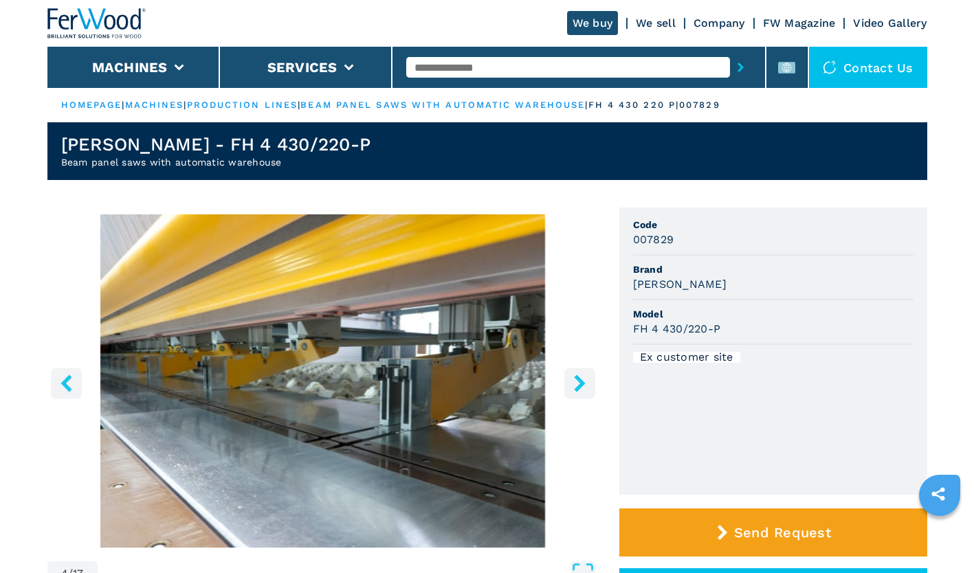
click at [575, 381] on icon "right-button" at bounding box center [579, 383] width 17 height 17
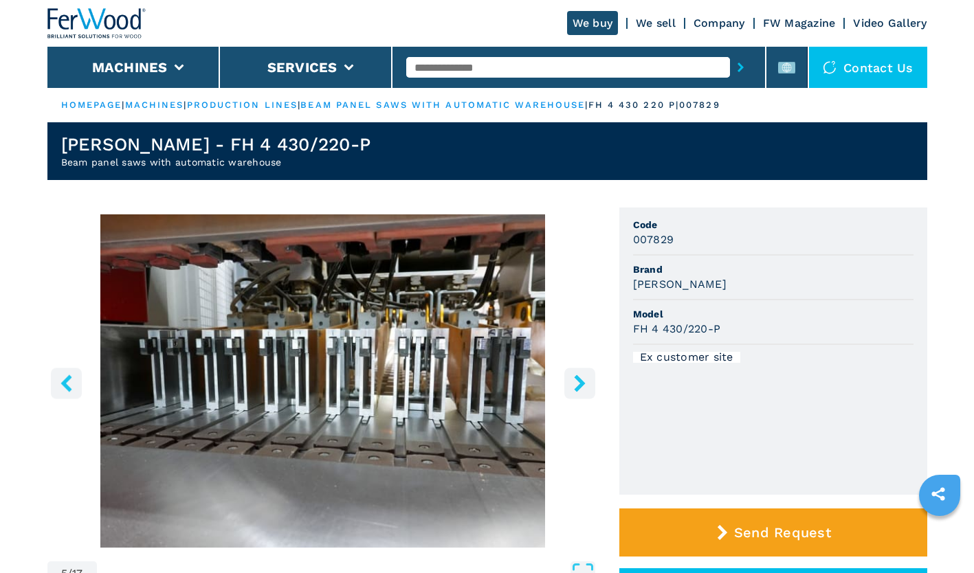
click at [575, 381] on icon "right-button" at bounding box center [579, 383] width 17 height 17
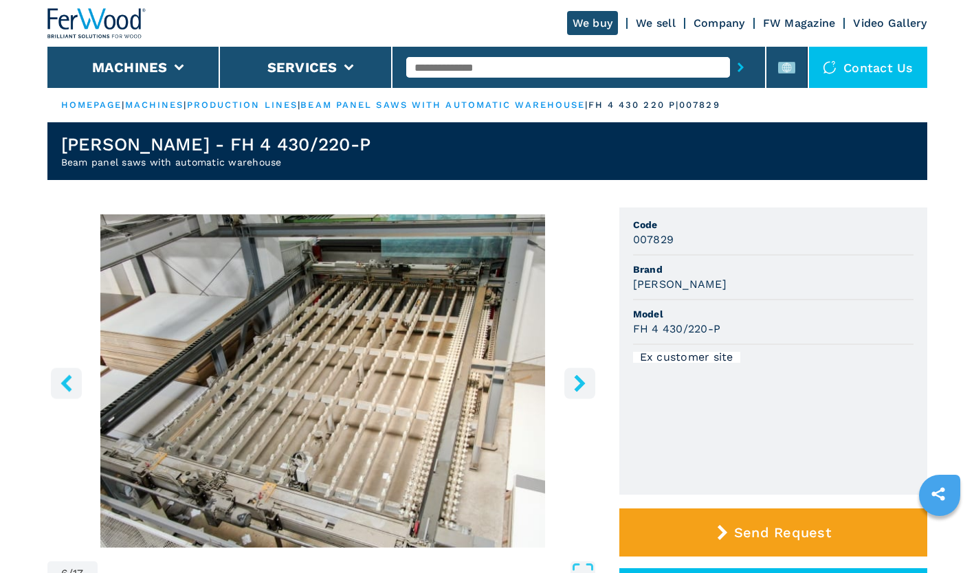
click at [575, 381] on icon "right-button" at bounding box center [579, 383] width 17 height 17
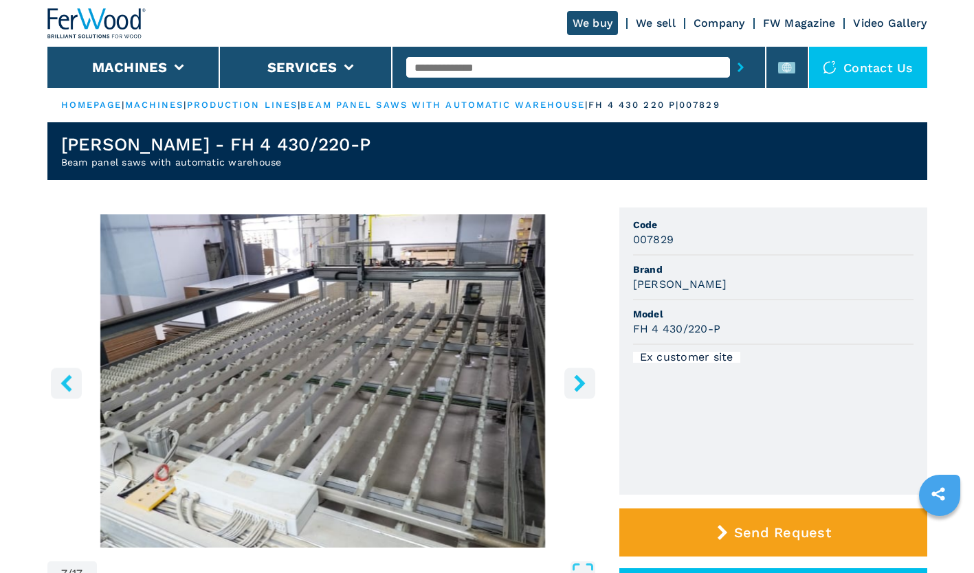
click at [575, 381] on icon "right-button" at bounding box center [579, 383] width 17 height 17
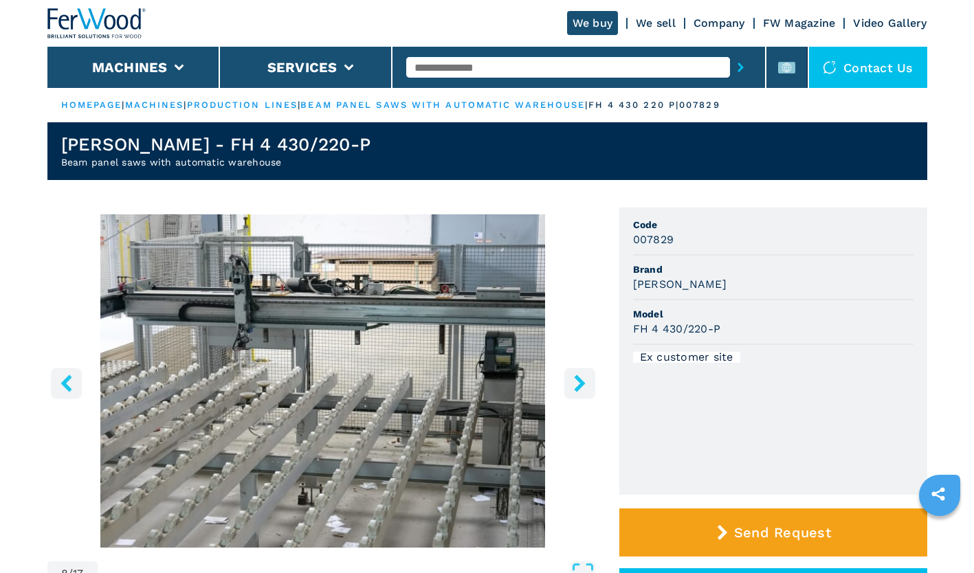
click at [575, 381] on icon "right-button" at bounding box center [579, 383] width 17 height 17
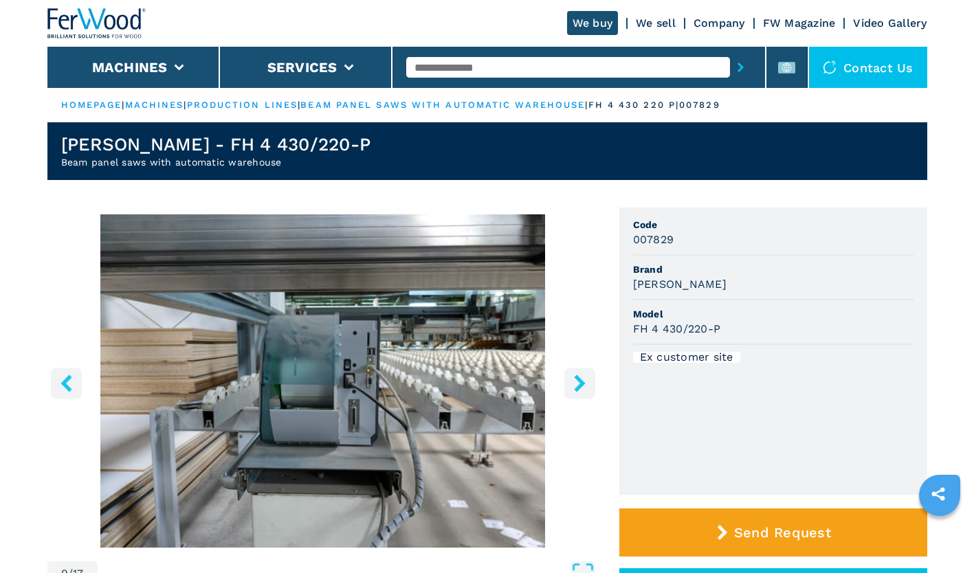
click at [575, 381] on icon "right-button" at bounding box center [579, 383] width 17 height 17
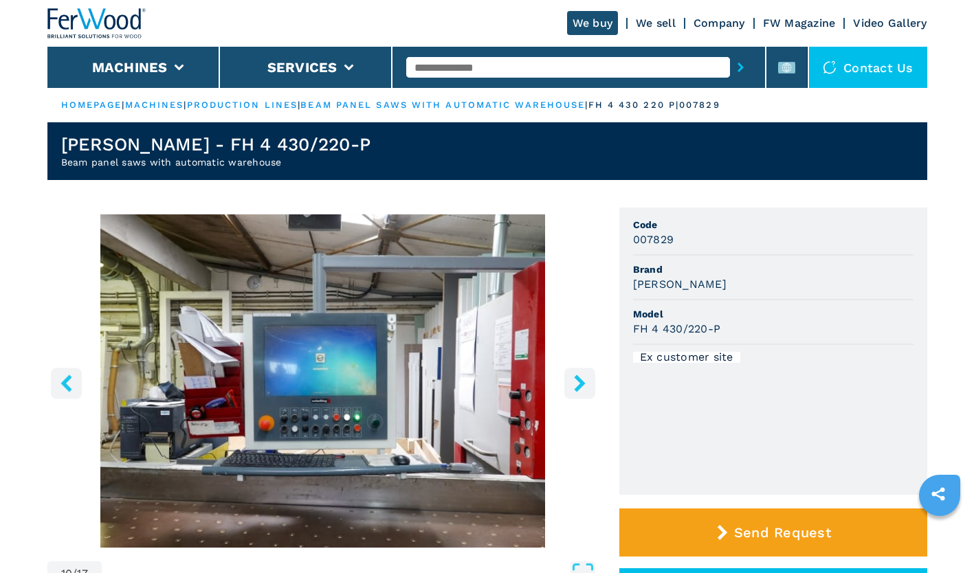
click at [575, 381] on icon "right-button" at bounding box center [579, 383] width 17 height 17
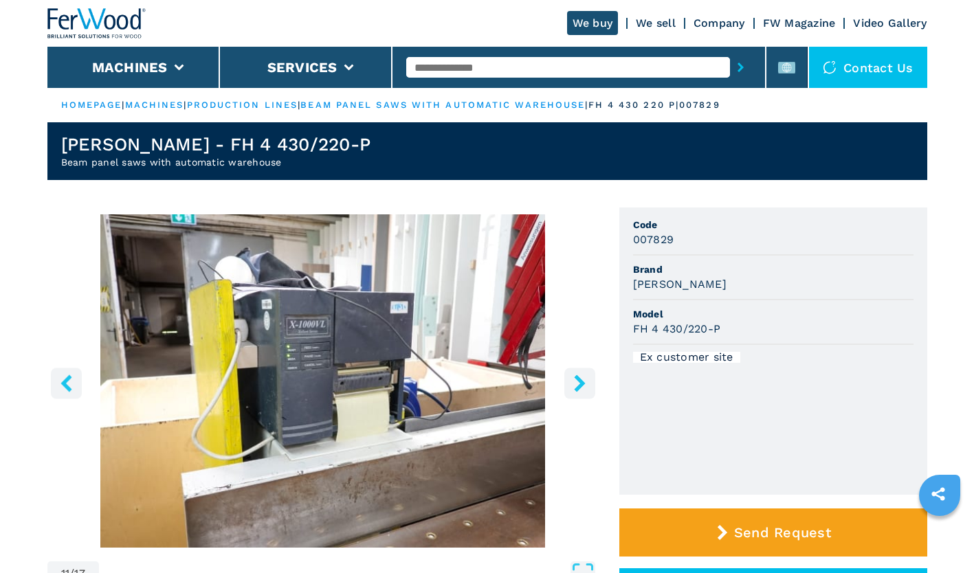
click at [575, 381] on icon "right-button" at bounding box center [579, 383] width 17 height 17
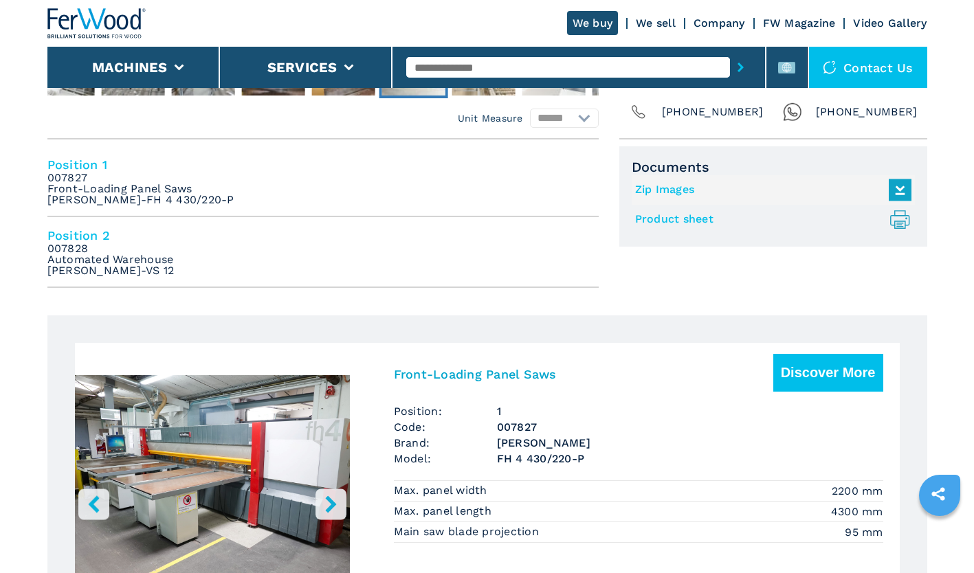
scroll to position [206, 0]
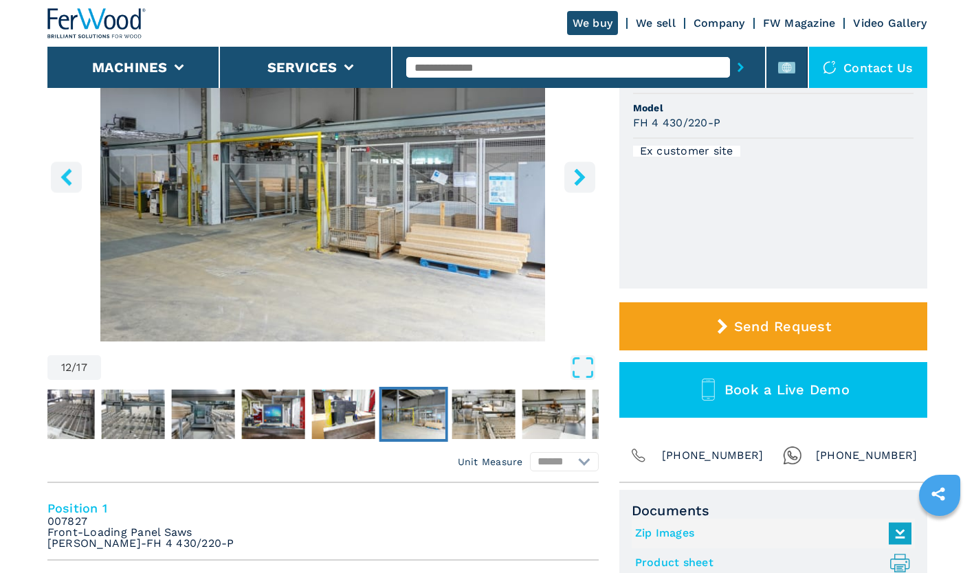
click at [577, 173] on icon "right-button" at bounding box center [579, 176] width 11 height 17
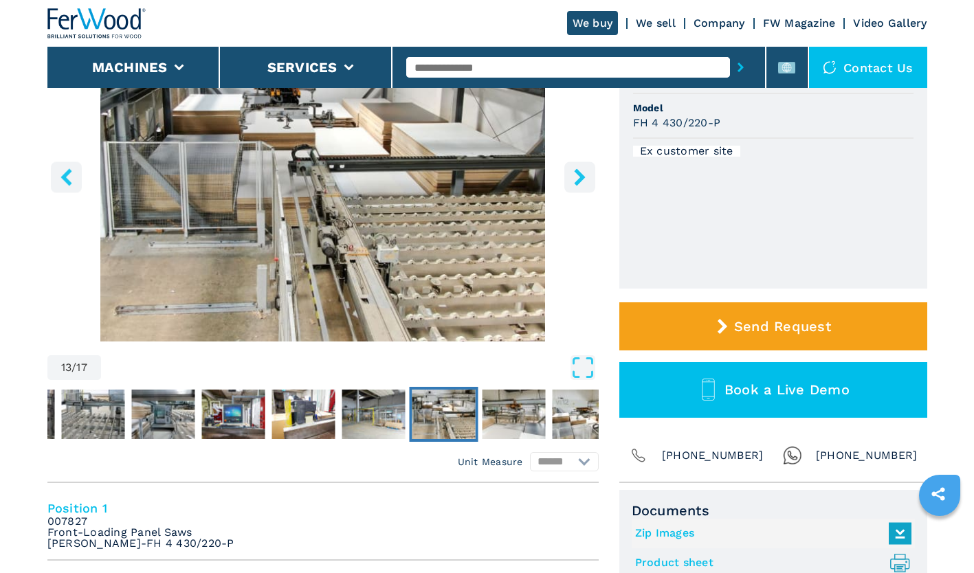
click at [576, 173] on icon "right-button" at bounding box center [579, 176] width 11 height 17
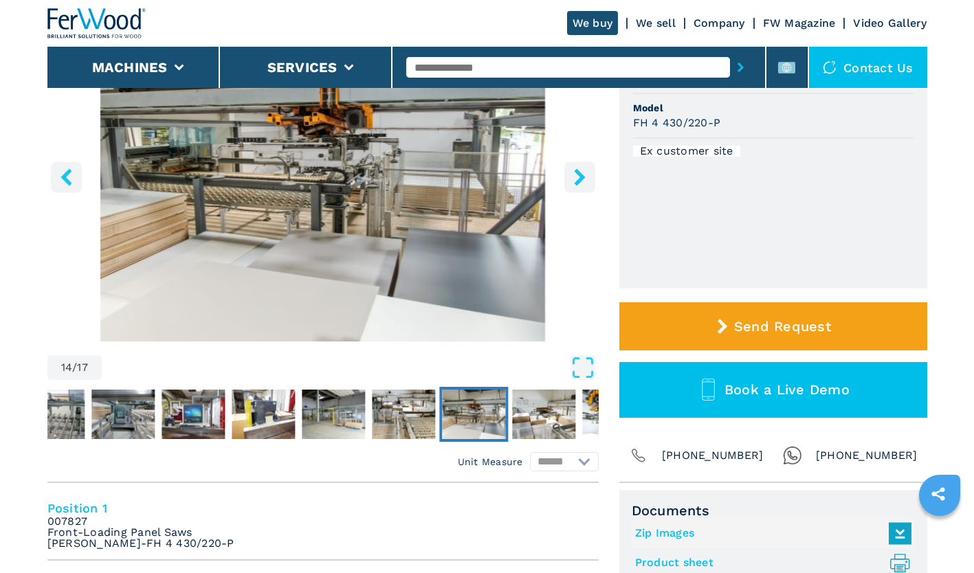
click at [63, 175] on icon "left-button" at bounding box center [65, 176] width 11 height 17
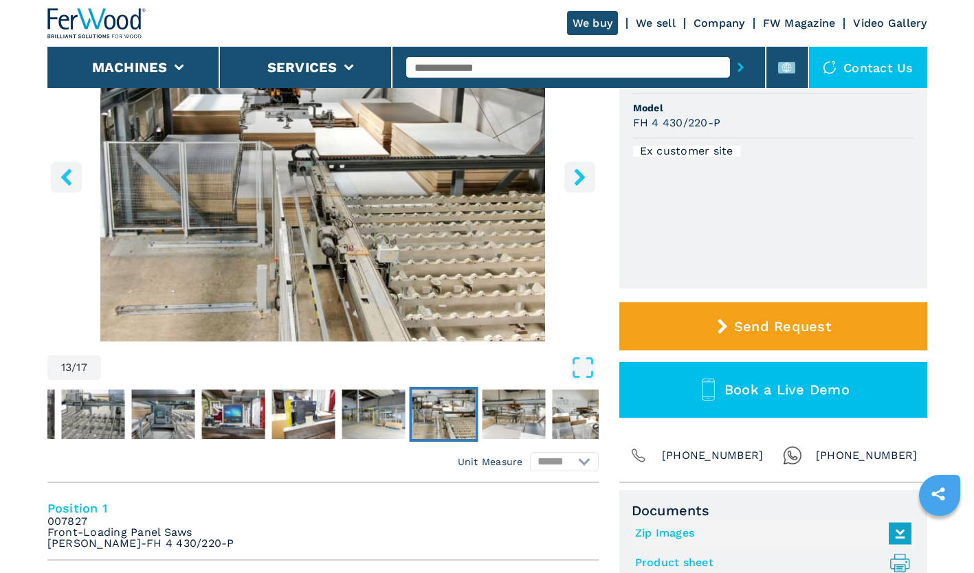
click at [574, 178] on icon "right-button" at bounding box center [579, 176] width 17 height 17
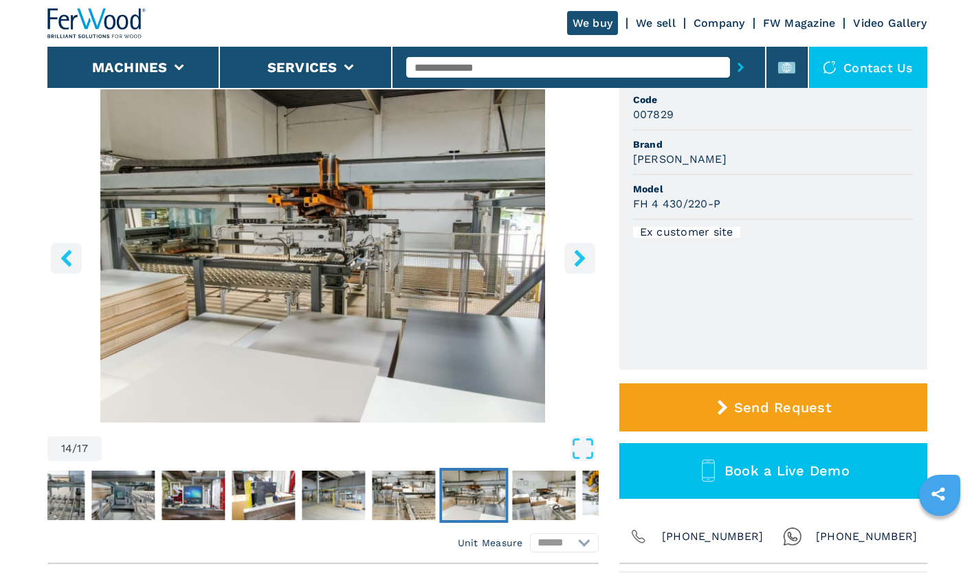
scroll to position [0, 0]
